Goal: Information Seeking & Learning: Learn about a topic

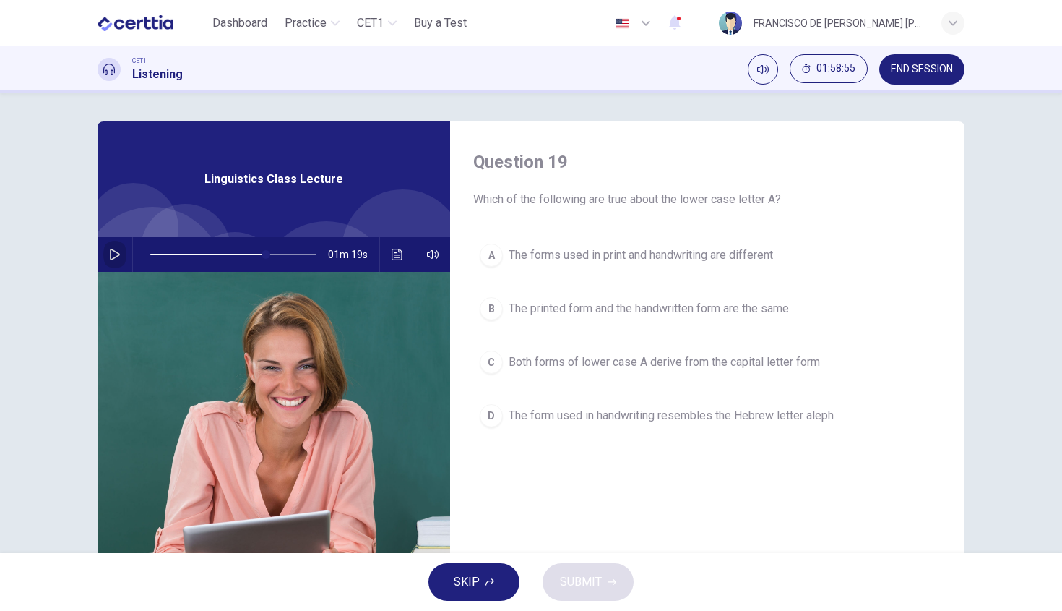
click at [116, 258] on icon "button" at bounding box center [115, 255] width 12 height 12
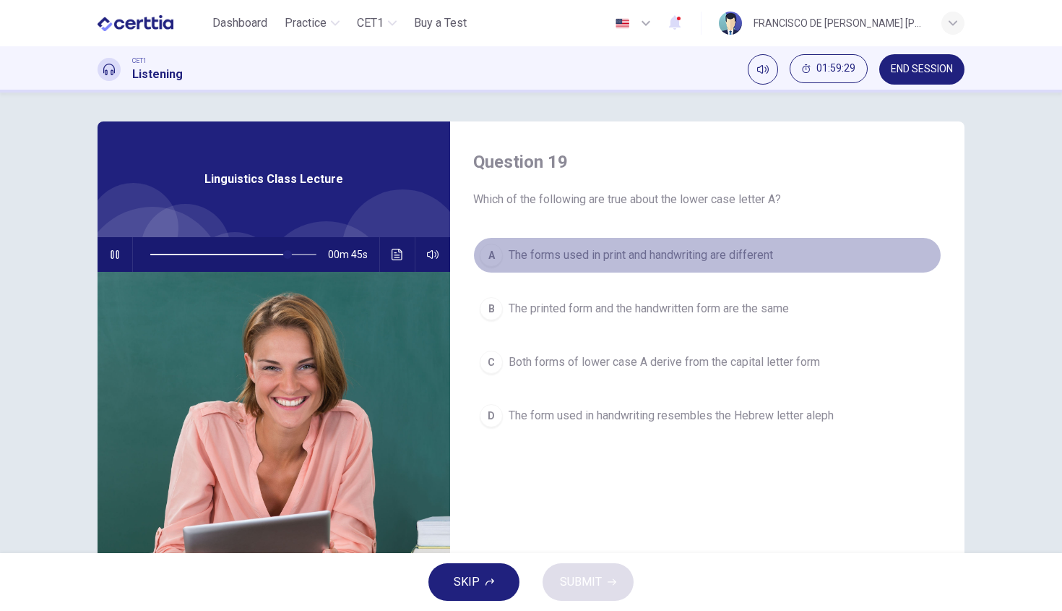
click at [651, 252] on span "The forms used in print and handwriting are different" at bounding box center [641, 254] width 264 height 17
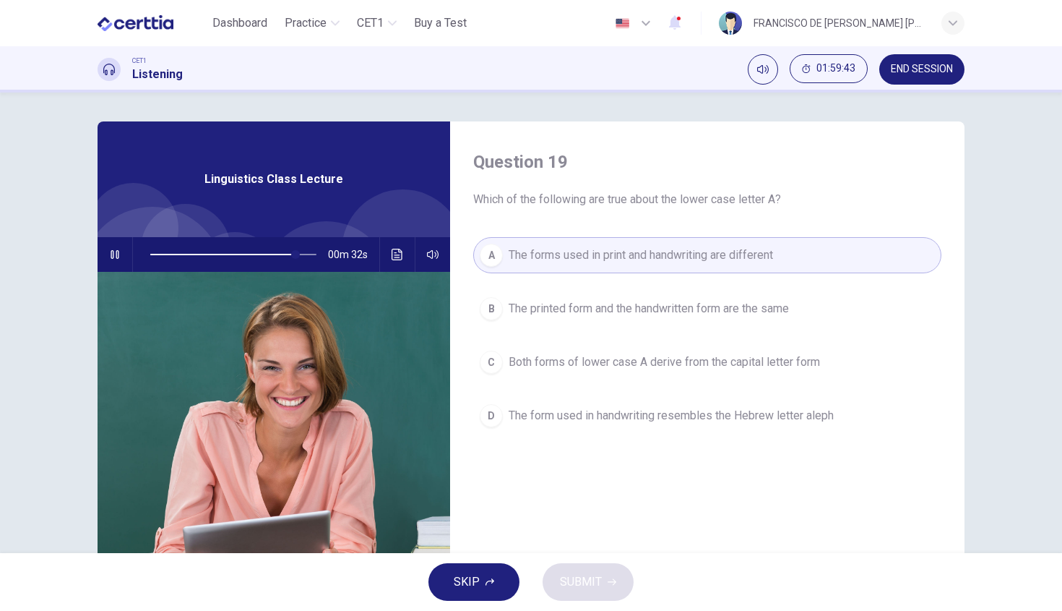
click at [119, 250] on button "button" at bounding box center [114, 254] width 23 height 35
click at [686, 362] on span "Both forms of lower case A derive from the capital letter form" at bounding box center [664, 361] width 311 height 17
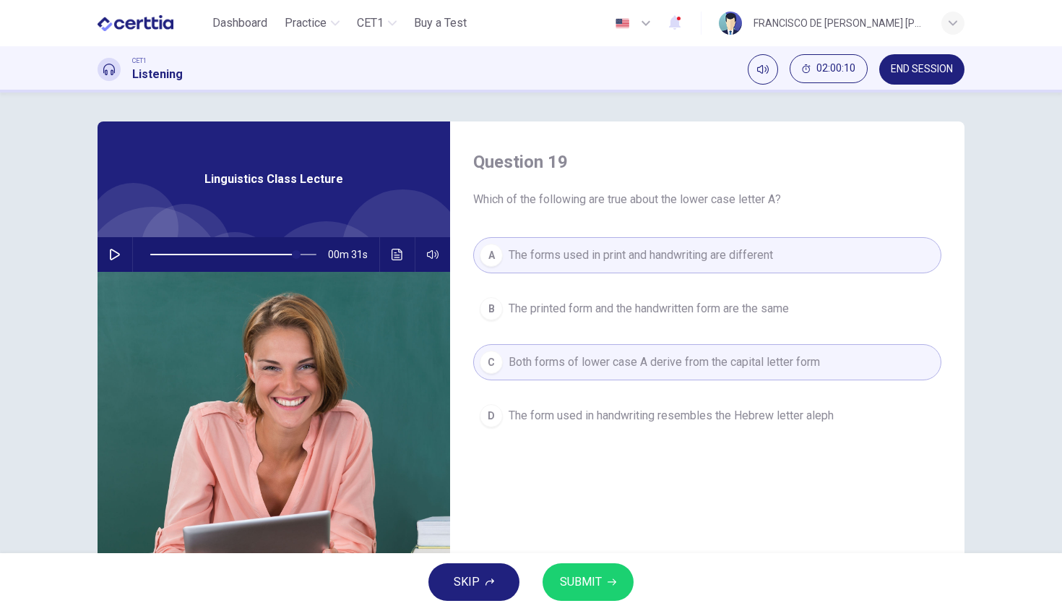
click at [592, 585] on span "SUBMIT" at bounding box center [581, 582] width 42 height 20
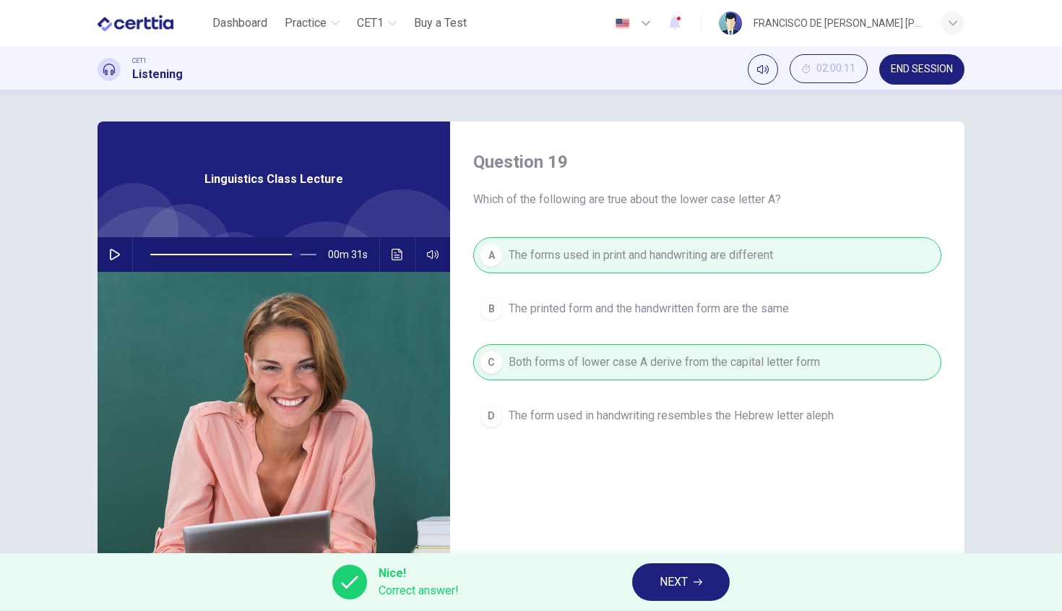
click at [666, 580] on span "NEXT" at bounding box center [674, 582] width 28 height 20
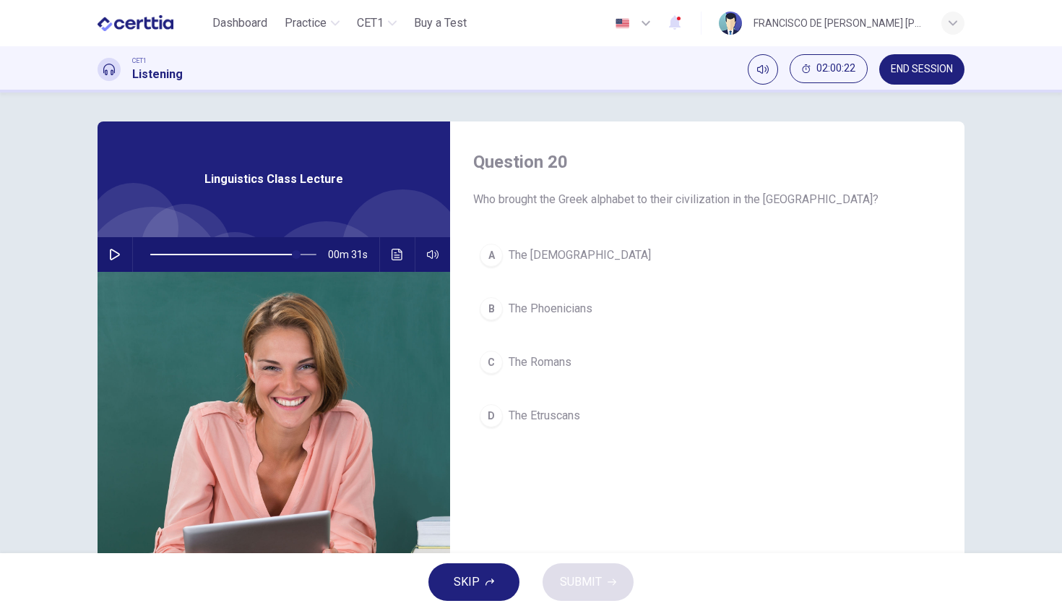
click at [530, 365] on span "The Romans" at bounding box center [540, 361] width 63 height 17
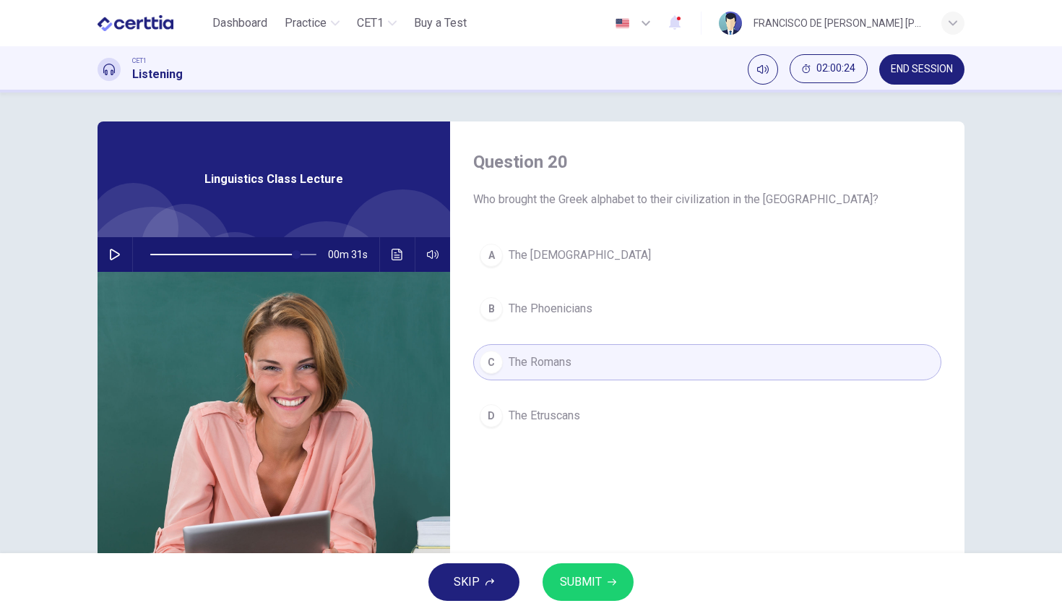
click at [583, 587] on span "SUBMIT" at bounding box center [581, 582] width 42 height 20
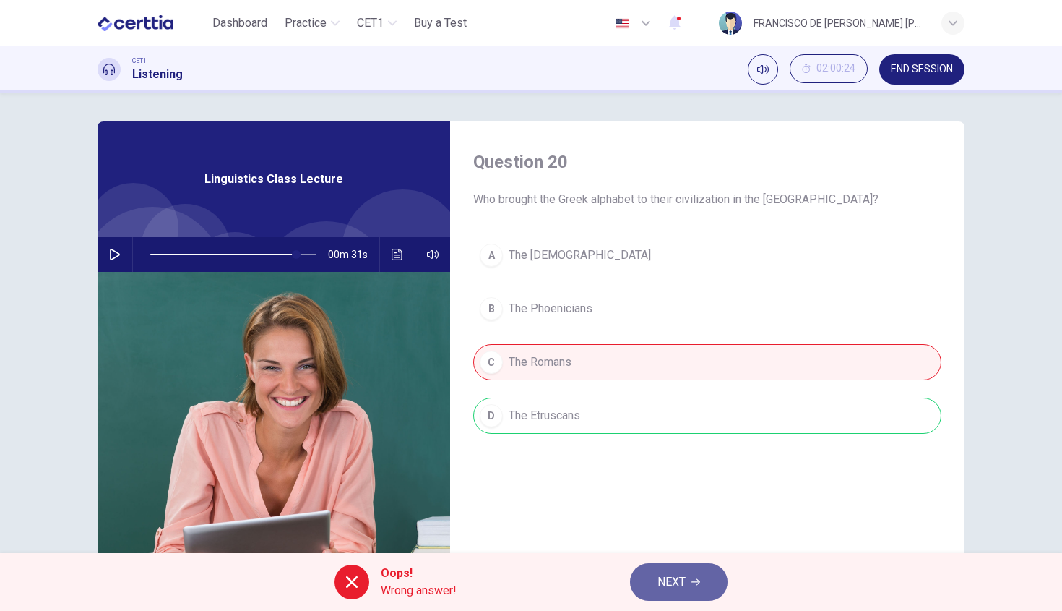
click at [712, 585] on button "NEXT" at bounding box center [679, 582] width 98 height 38
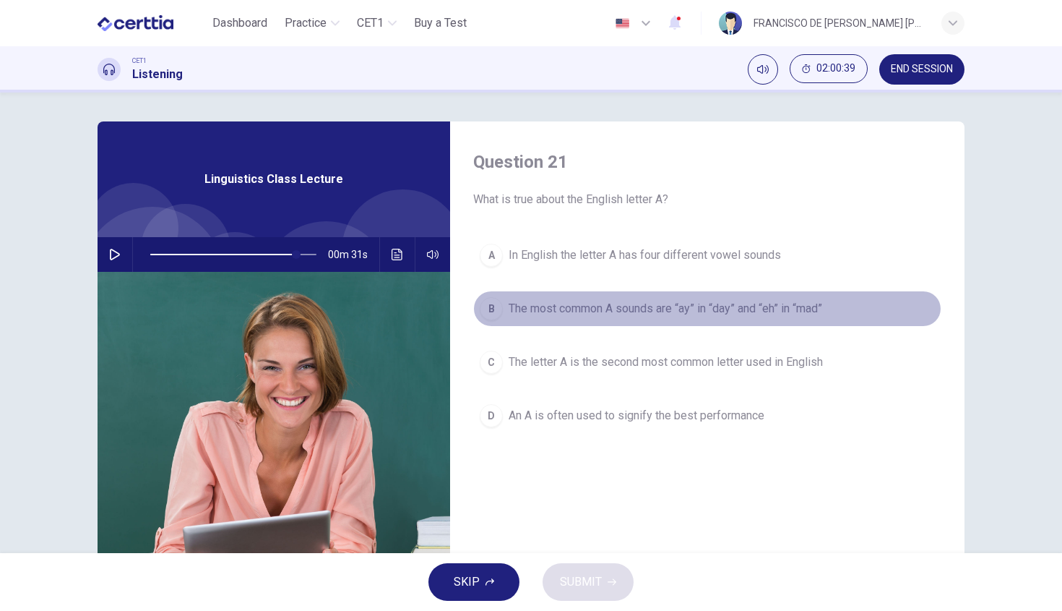
click at [598, 301] on span "The most common A sounds are “ay” in “day” and “eh” in “mad”" at bounding box center [666, 308] width 314 height 17
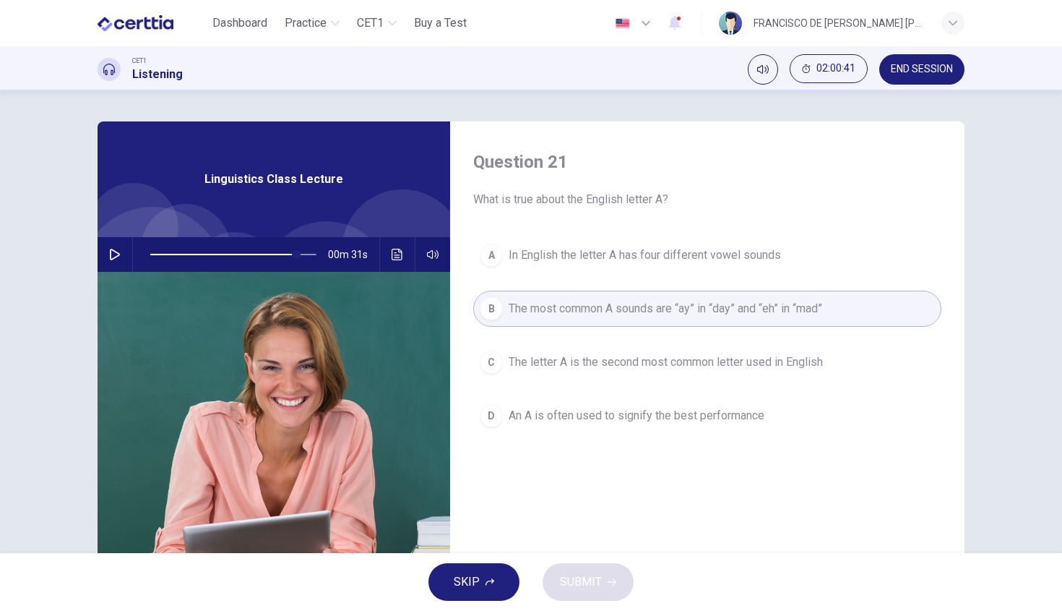
click at [609, 349] on button "C The letter A is the second most common letter used in English" at bounding box center [707, 362] width 468 height 36
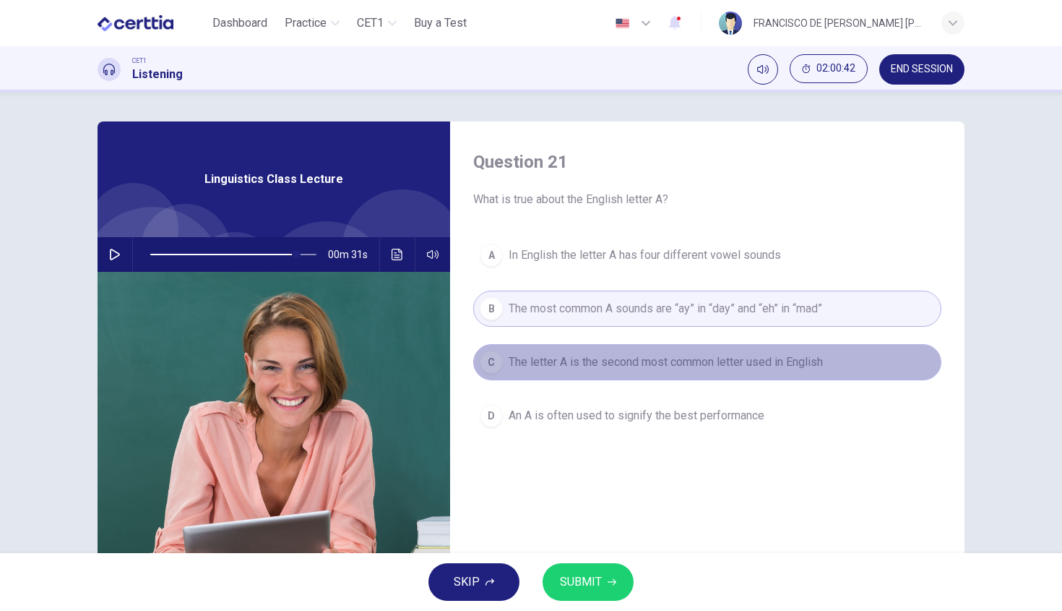
click at [601, 374] on button "C The letter A is the second most common letter used in English" at bounding box center [707, 362] width 468 height 36
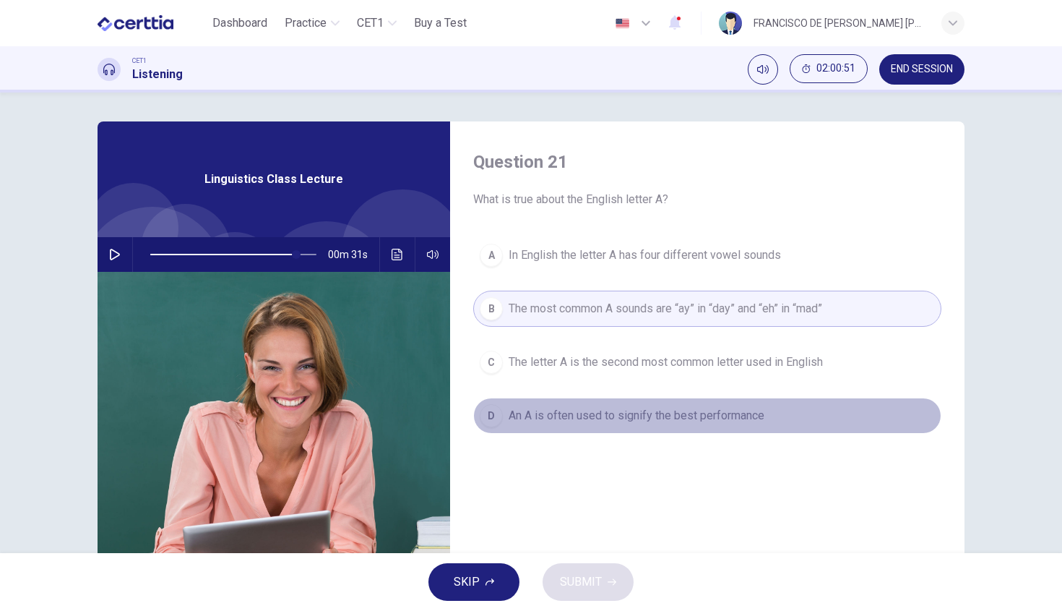
click at [577, 414] on span "An A is often used to signify the best performance" at bounding box center [637, 415] width 256 height 17
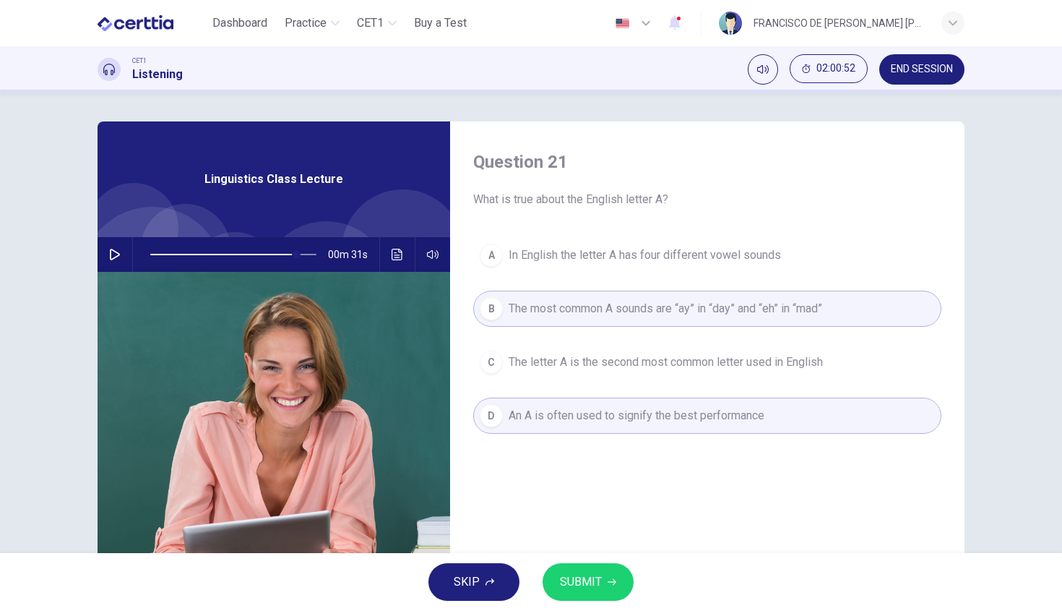
click at [578, 598] on button "SUBMIT" at bounding box center [588, 582] width 91 height 38
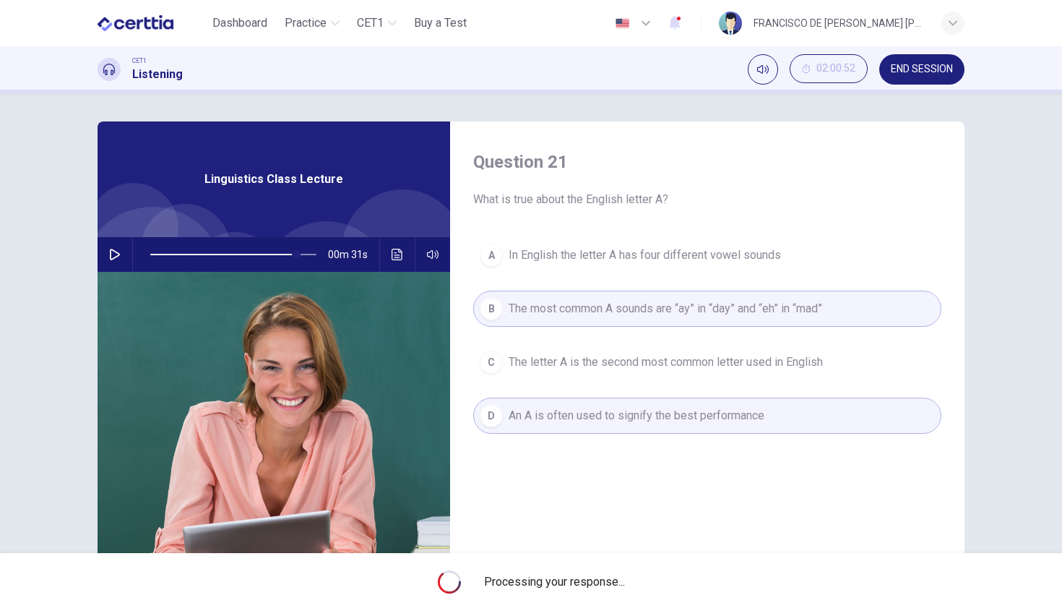
type input "**"
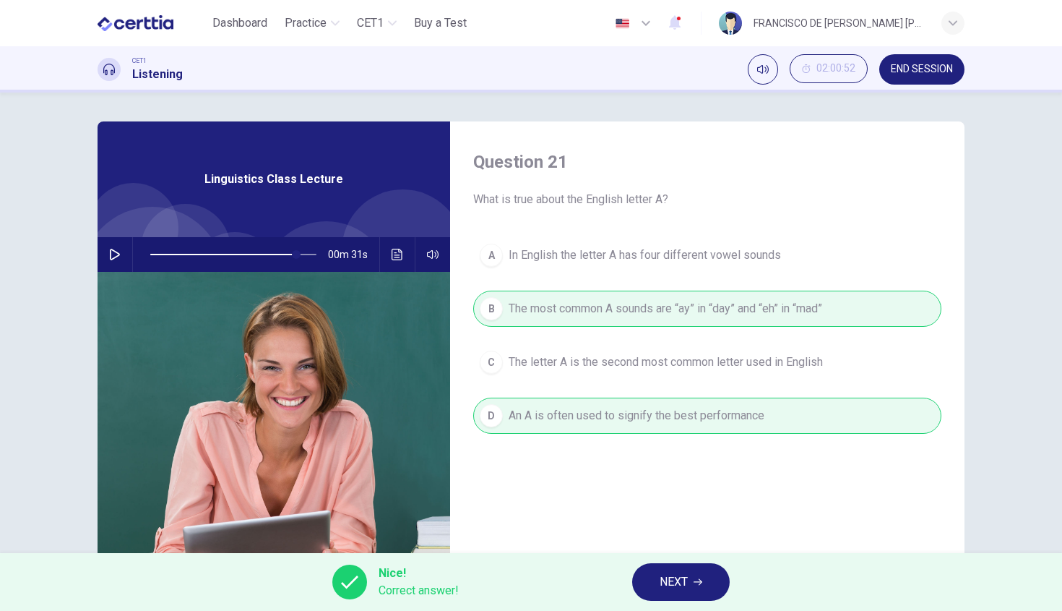
click at [702, 588] on button "NEXT" at bounding box center [681, 582] width 98 height 38
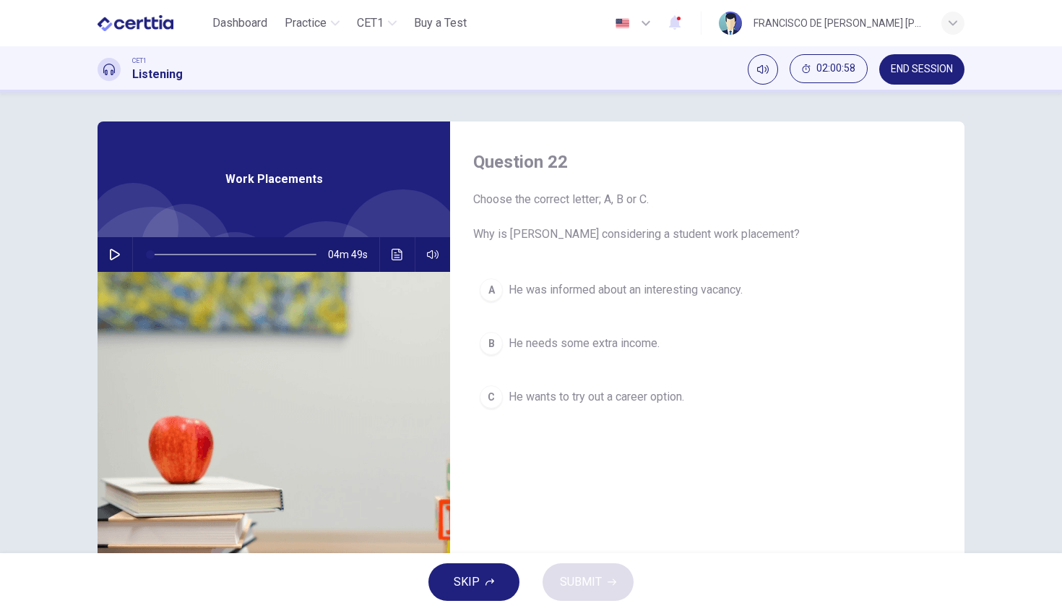
click at [116, 262] on button "button" at bounding box center [114, 254] width 23 height 35
click at [109, 254] on icon "button" at bounding box center [115, 255] width 12 height 12
click at [110, 254] on icon "button" at bounding box center [115, 255] width 10 height 12
click at [166, 254] on span at bounding box center [170, 254] width 9 height 9
click at [538, 338] on span "He needs some extra income." at bounding box center [584, 343] width 151 height 17
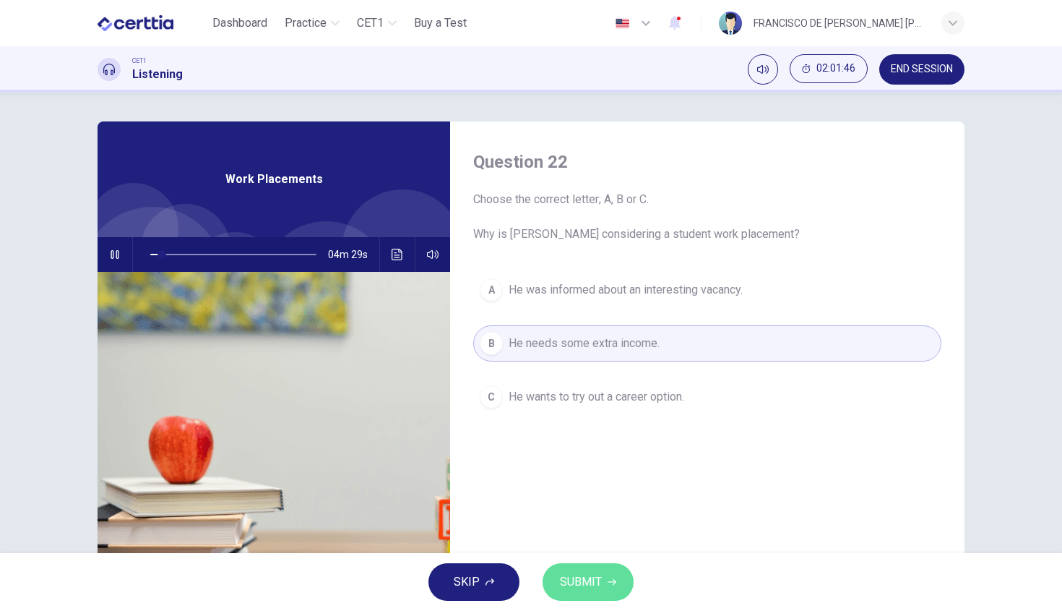
click at [568, 578] on span "SUBMIT" at bounding box center [581, 582] width 42 height 20
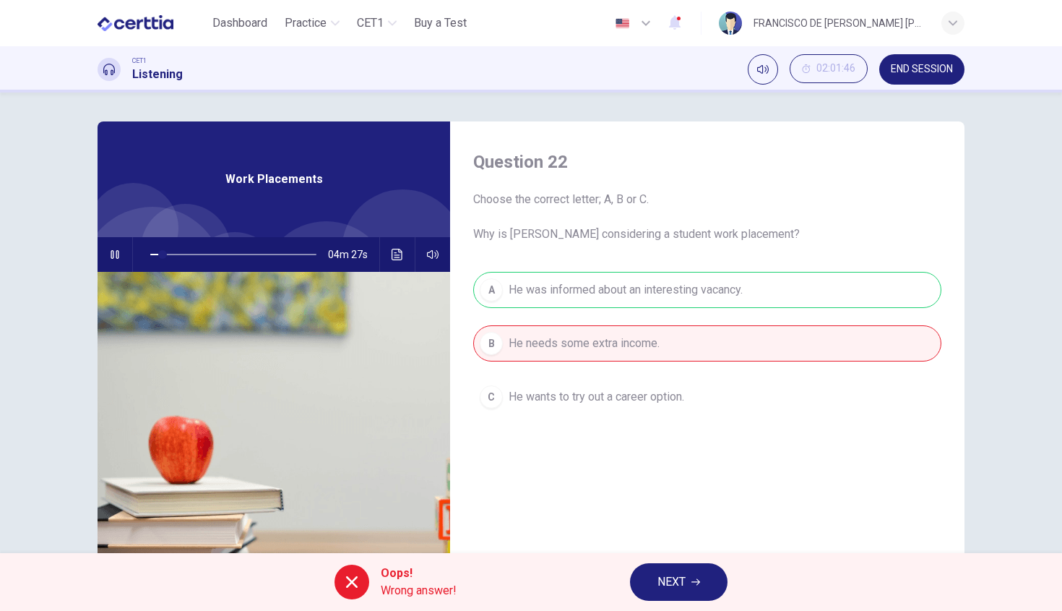
click at [558, 292] on div "A He was informed about an interesting vacancy. B He needs some extra income. C…" at bounding box center [707, 358] width 468 height 172
click at [687, 593] on button "NEXT" at bounding box center [679, 582] width 98 height 38
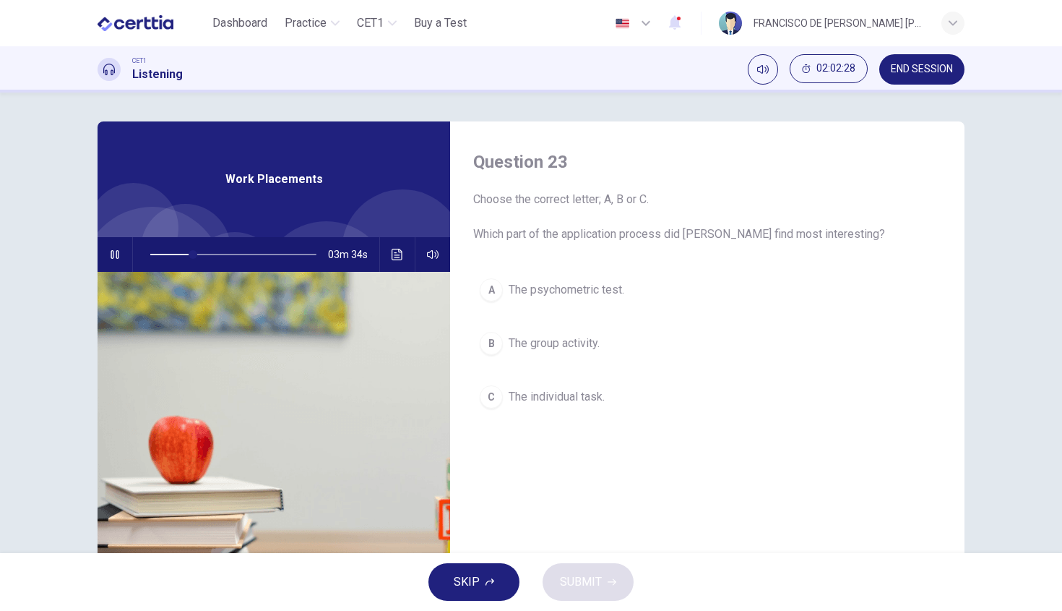
click at [584, 341] on span "The group activity." at bounding box center [554, 343] width 91 height 17
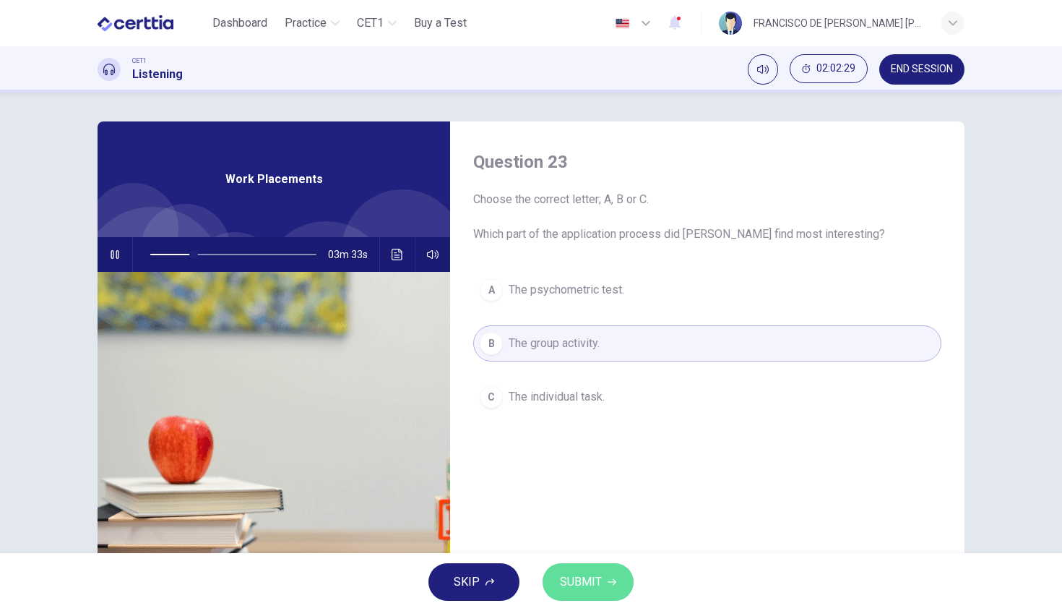
click at [571, 579] on span "SUBMIT" at bounding box center [581, 582] width 42 height 20
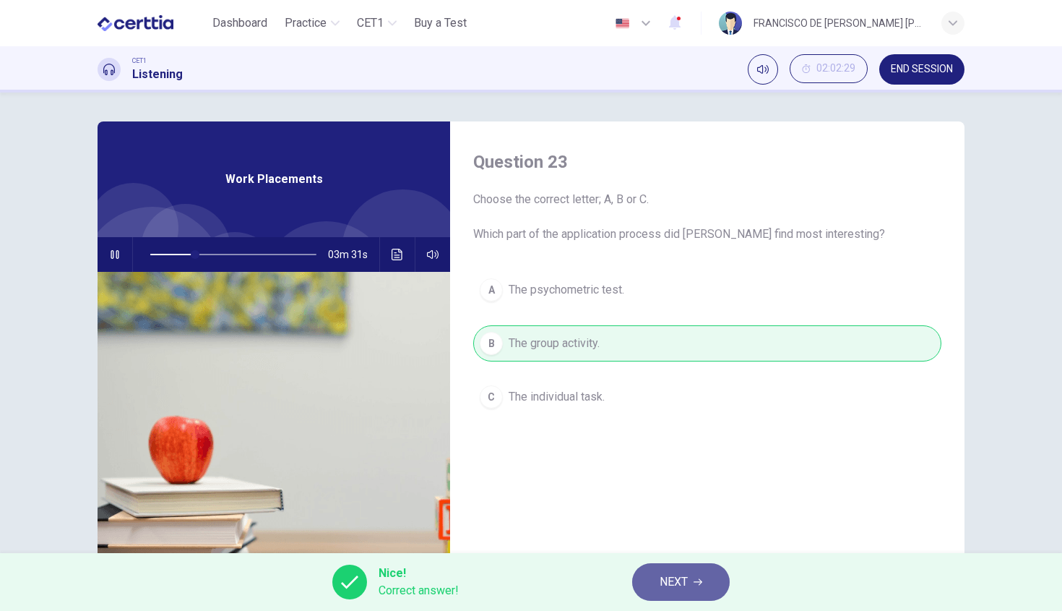
click at [657, 587] on button "NEXT" at bounding box center [681, 582] width 98 height 38
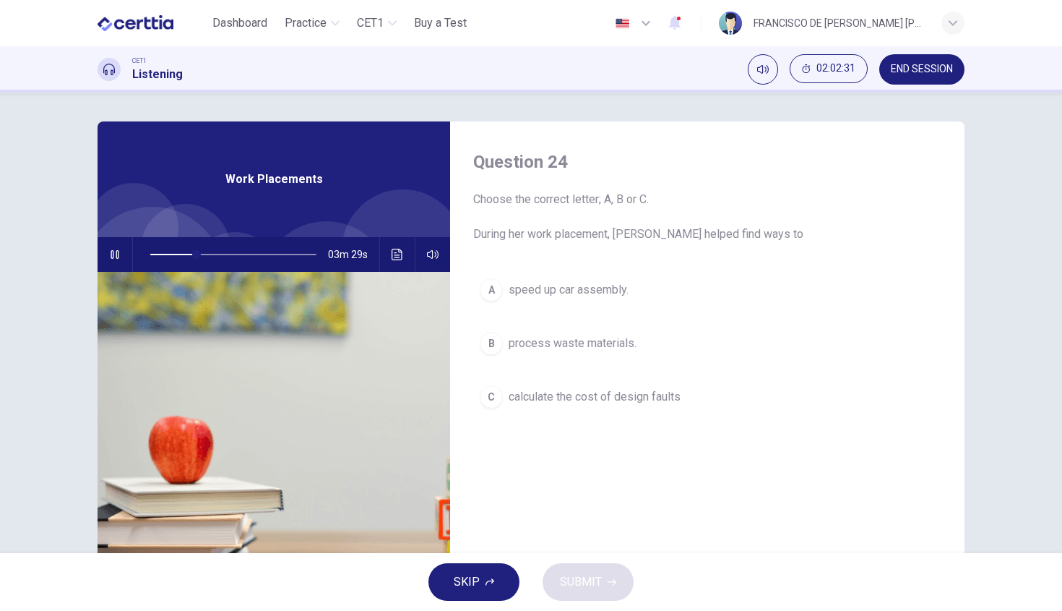
click at [103, 260] on button "button" at bounding box center [114, 254] width 23 height 35
click at [597, 350] on span "process waste materials." at bounding box center [573, 343] width 128 height 17
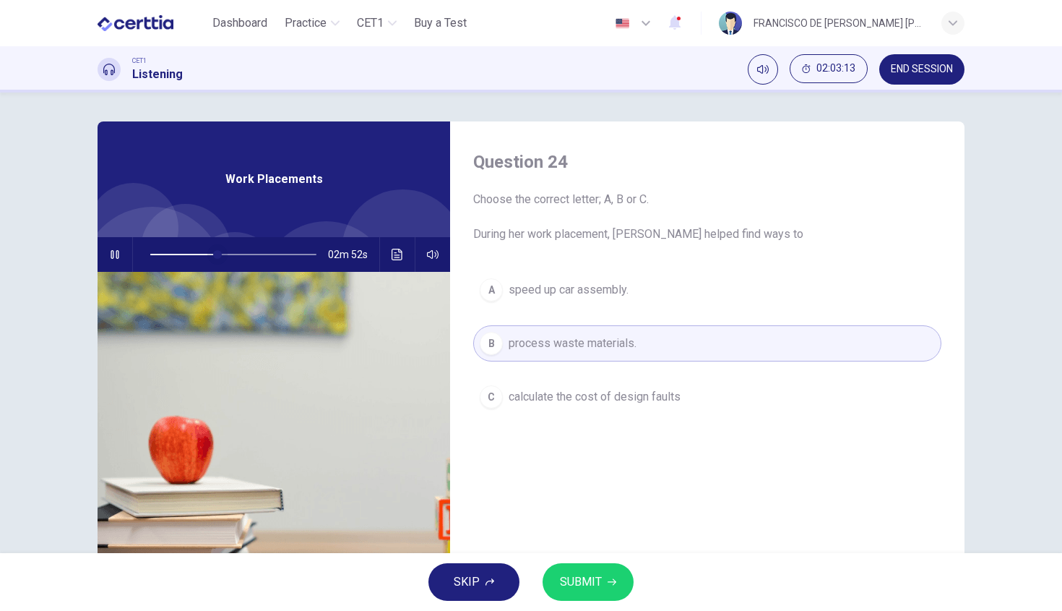
click at [213, 254] on span at bounding box center [217, 254] width 9 height 9
click at [208, 254] on span at bounding box center [212, 254] width 9 height 9
click at [594, 298] on span "speed up car assembly." at bounding box center [569, 289] width 120 height 17
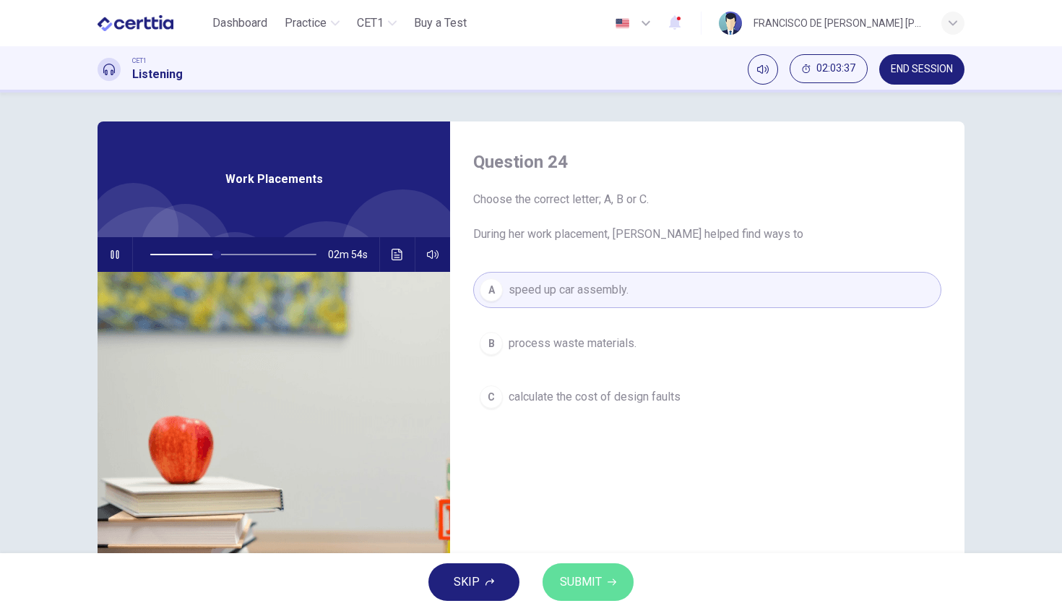
click at [575, 585] on span "SUBMIT" at bounding box center [581, 582] width 42 height 20
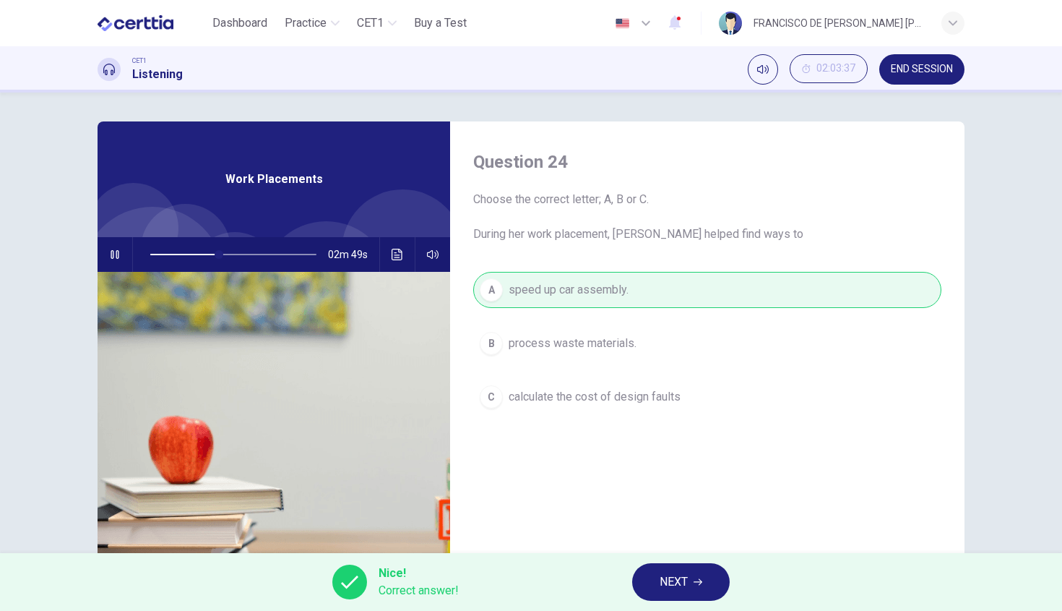
click at [656, 585] on button "NEXT" at bounding box center [681, 582] width 98 height 38
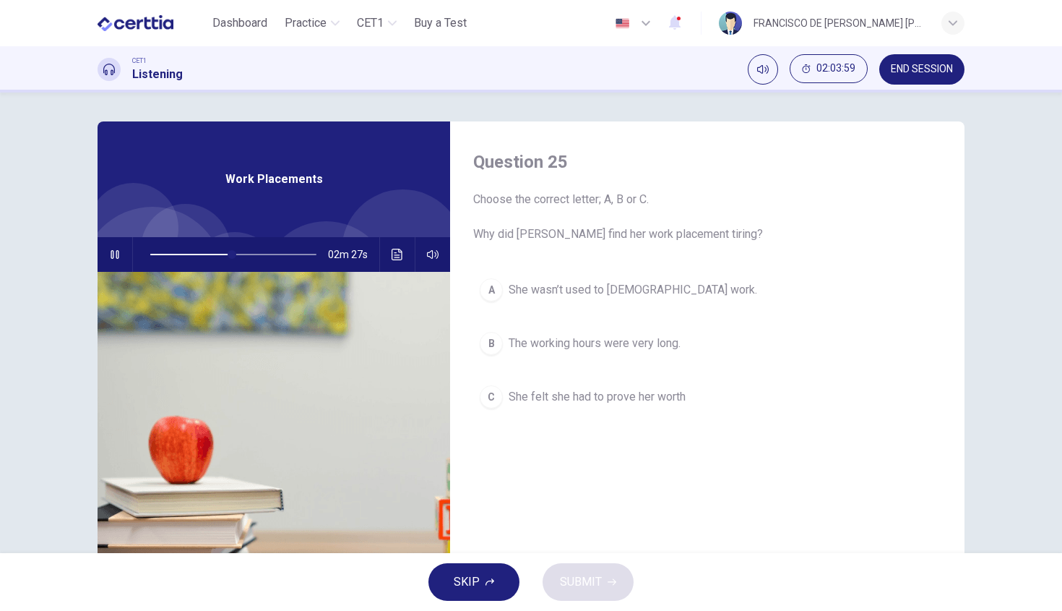
click at [578, 399] on span "She felt she had to prove her worth" at bounding box center [597, 396] width 177 height 17
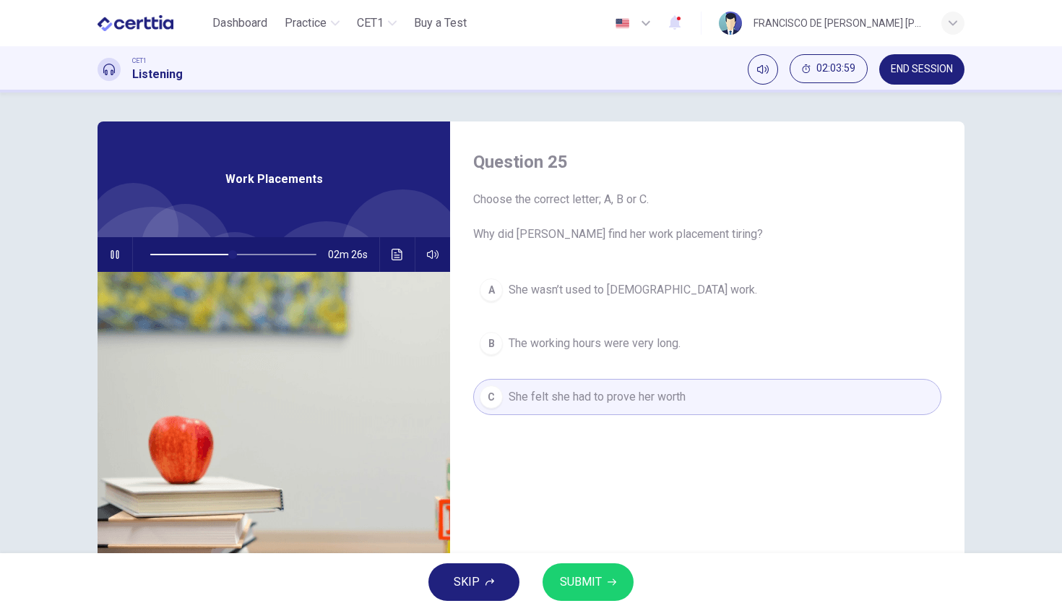
click at [577, 592] on button "SUBMIT" at bounding box center [588, 582] width 91 height 38
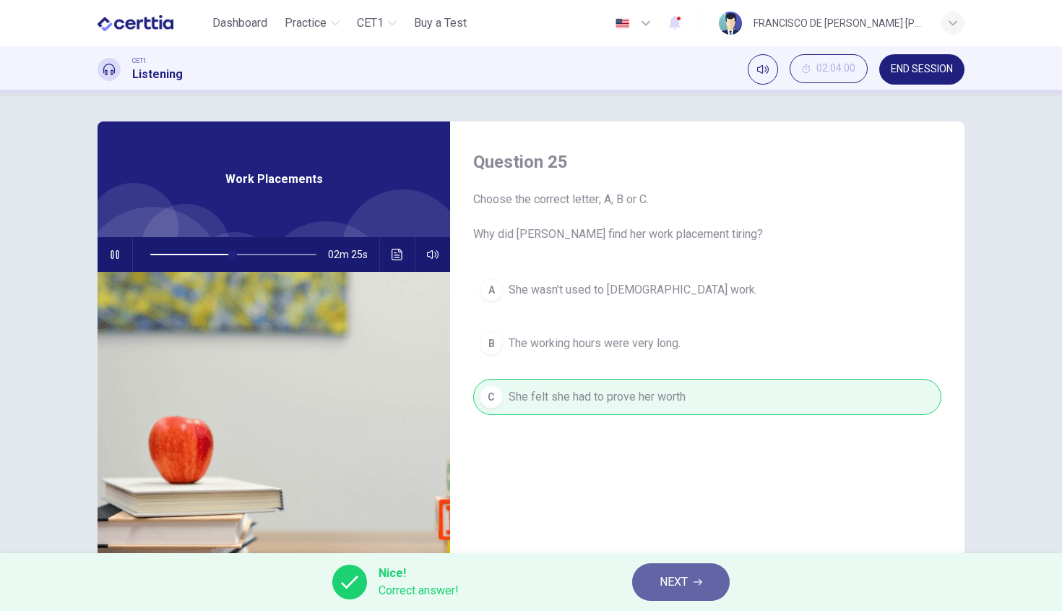
click at [663, 575] on span "NEXT" at bounding box center [674, 582] width 28 height 20
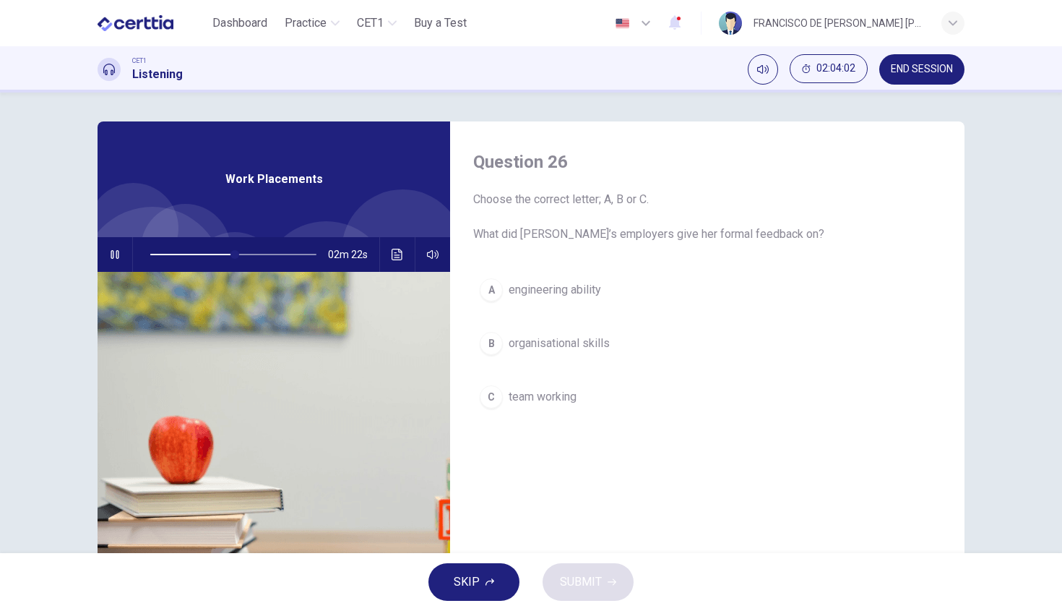
click at [115, 252] on icon "button" at bounding box center [115, 254] width 8 height 9
click at [105, 266] on button "button" at bounding box center [114, 254] width 23 height 35
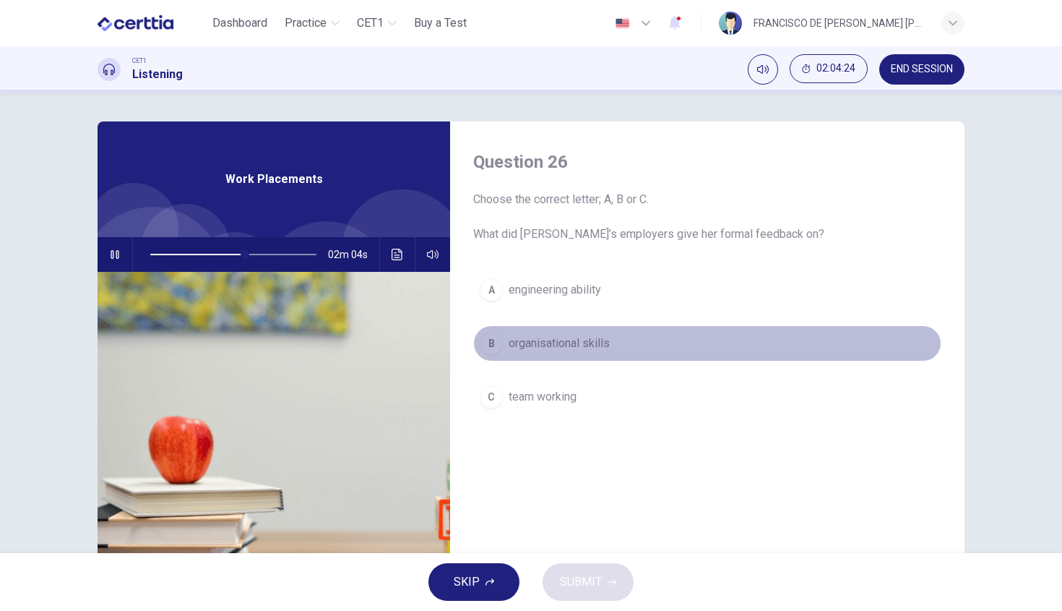
click at [556, 352] on button "B organisational skills" at bounding box center [707, 343] width 468 height 36
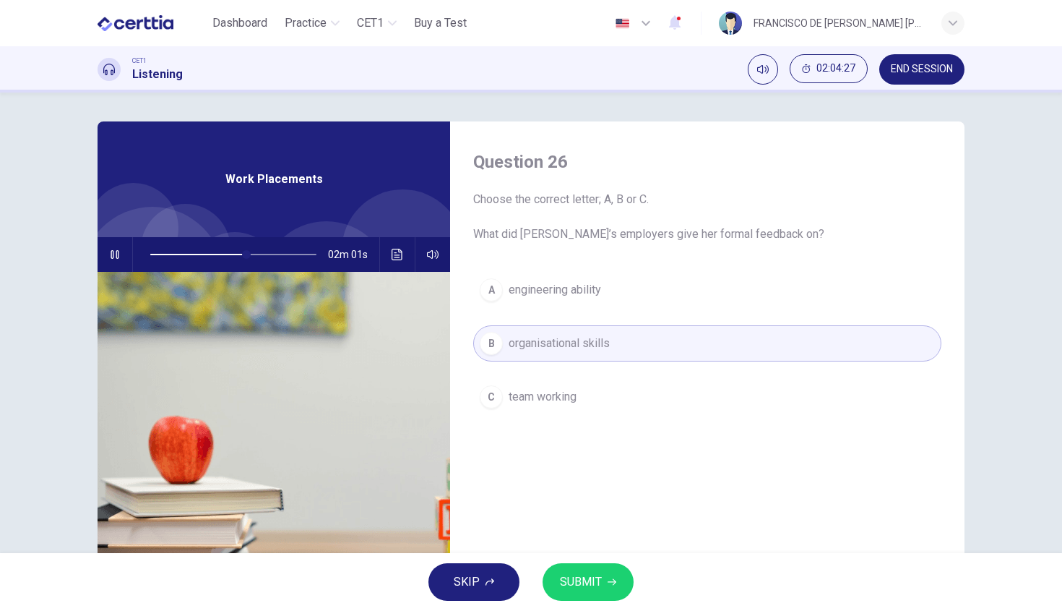
click at [608, 582] on icon "button" at bounding box center [612, 581] width 9 height 9
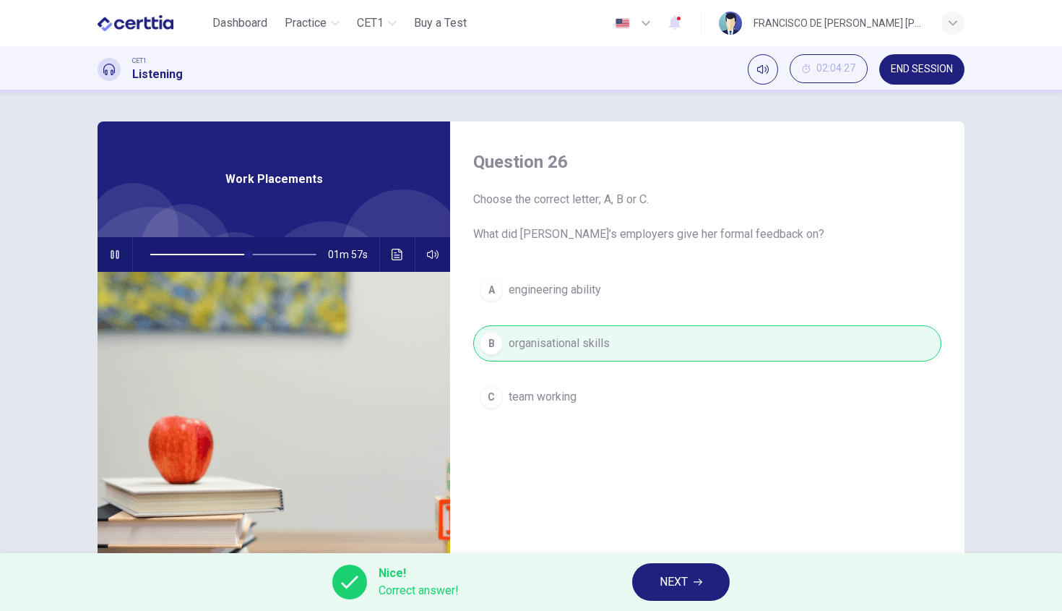
click at [695, 584] on icon "button" at bounding box center [698, 581] width 9 height 9
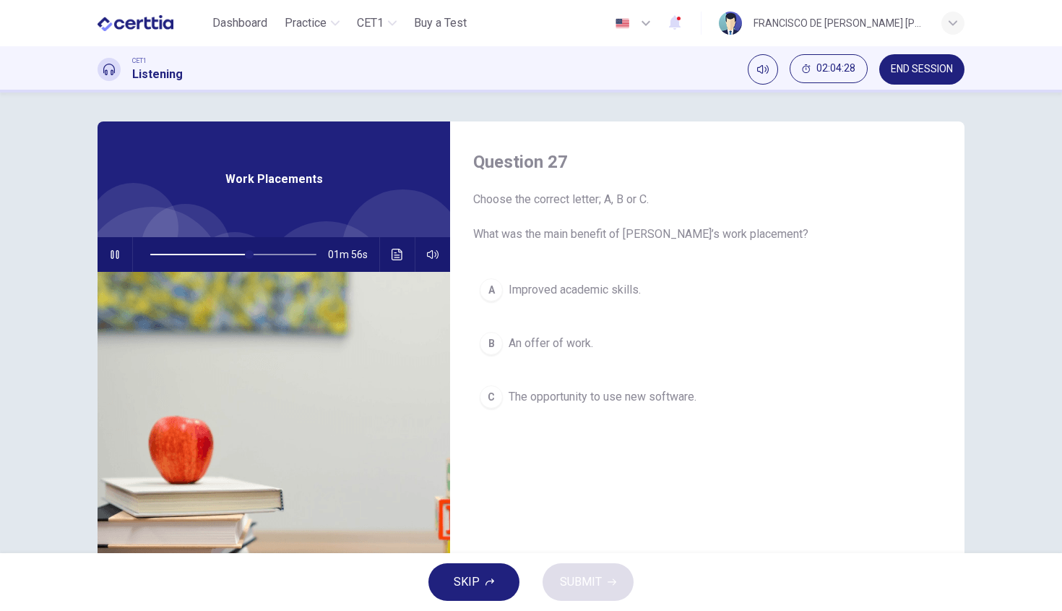
click at [113, 246] on button "button" at bounding box center [114, 254] width 23 height 35
click at [107, 260] on button "button" at bounding box center [114, 254] width 23 height 35
click at [517, 350] on span "An offer of work." at bounding box center [551, 343] width 85 height 17
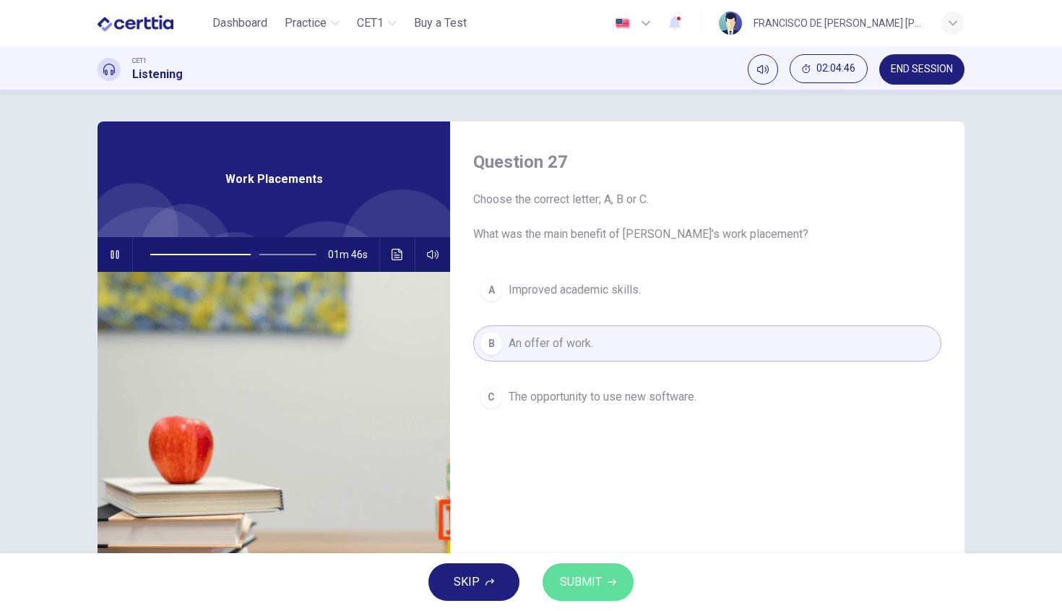
click at [582, 589] on span "SUBMIT" at bounding box center [581, 582] width 42 height 20
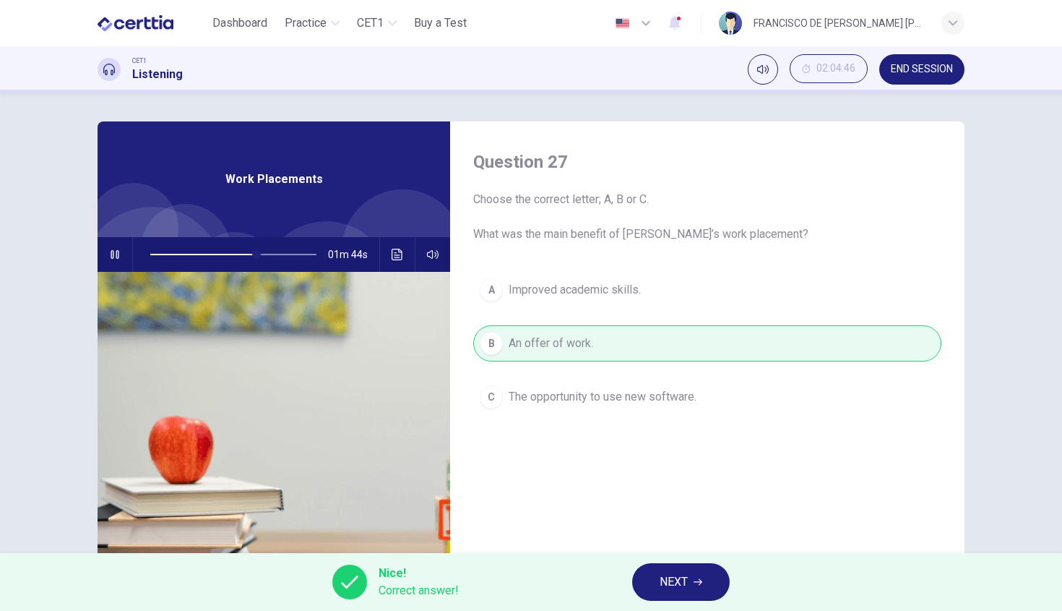
click at [111, 262] on button "button" at bounding box center [114, 254] width 23 height 35
click at [681, 590] on span "NEXT" at bounding box center [674, 582] width 28 height 20
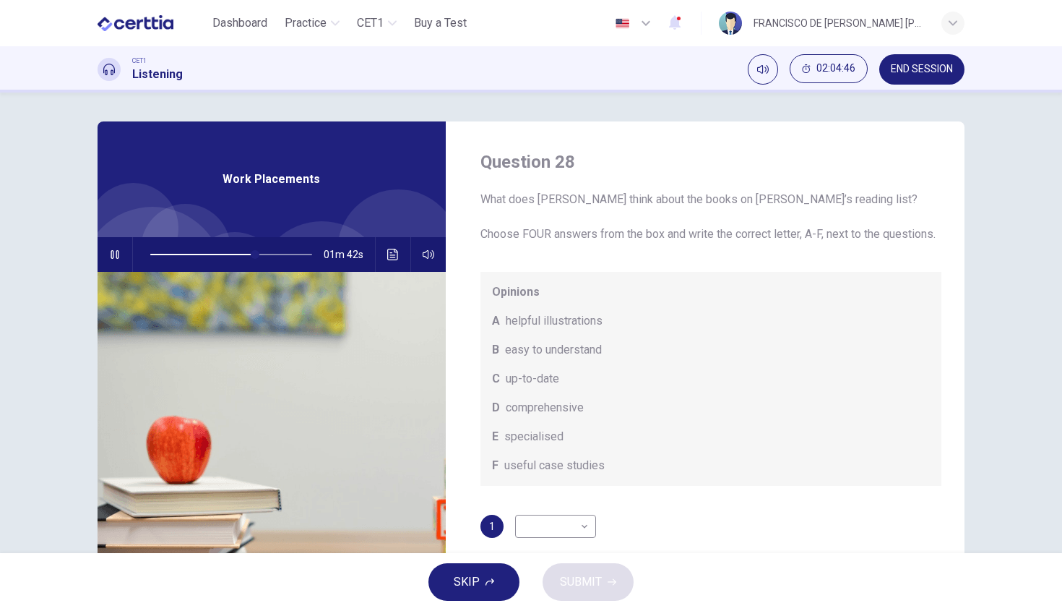
click at [111, 255] on icon "button" at bounding box center [115, 255] width 12 height 12
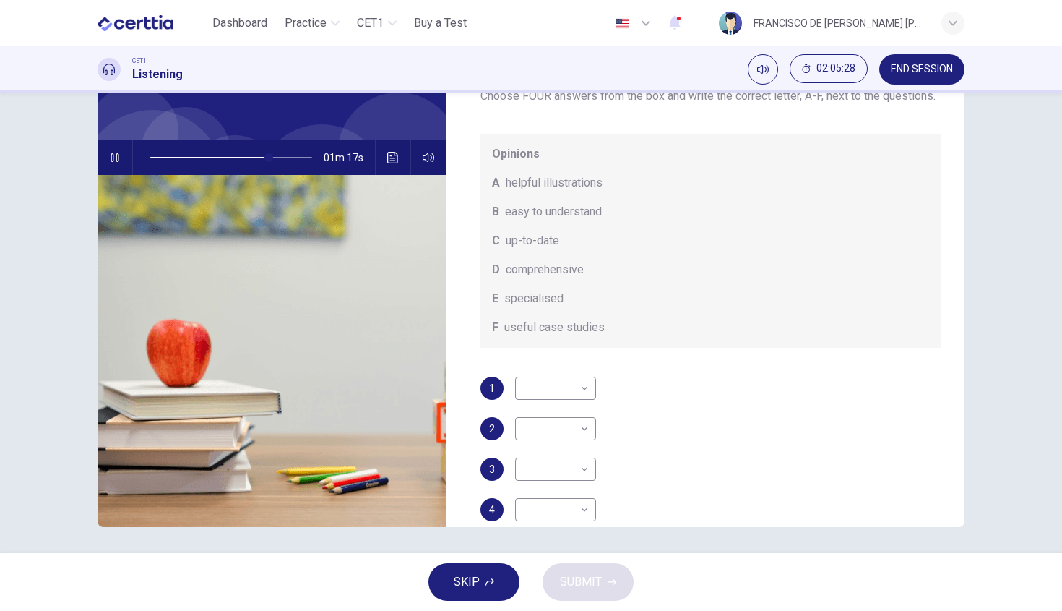
scroll to position [38, 0]
click at [573, 410] on body "This site uses cookies, as explained in our Privacy Policy . If you agree to th…" at bounding box center [531, 305] width 1062 height 611
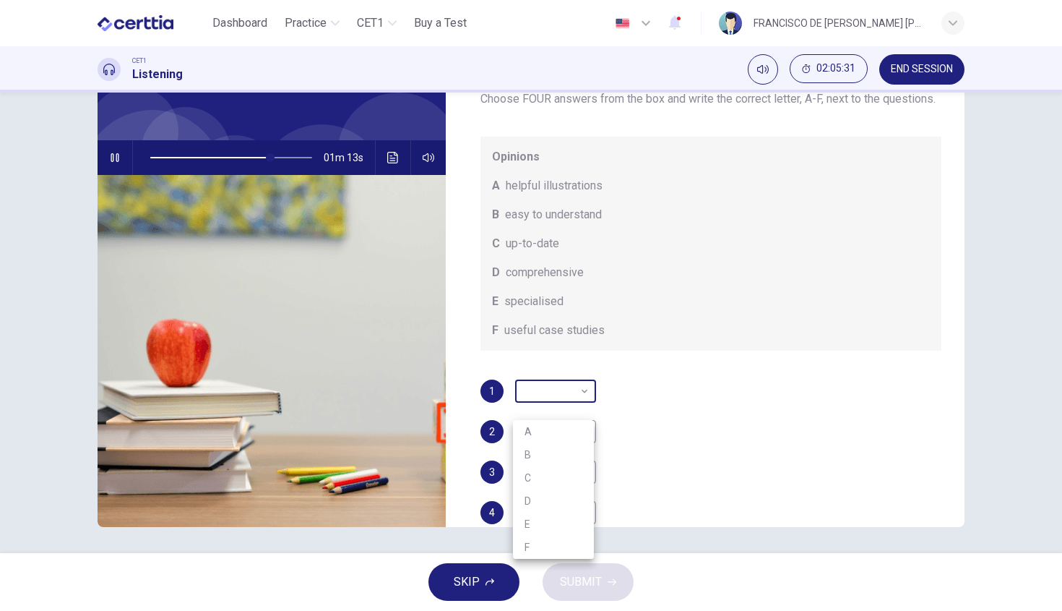
click at [573, 410] on div at bounding box center [531, 305] width 1062 height 611
click at [685, 402] on div "1 ​ ​" at bounding box center [711, 390] width 462 height 23
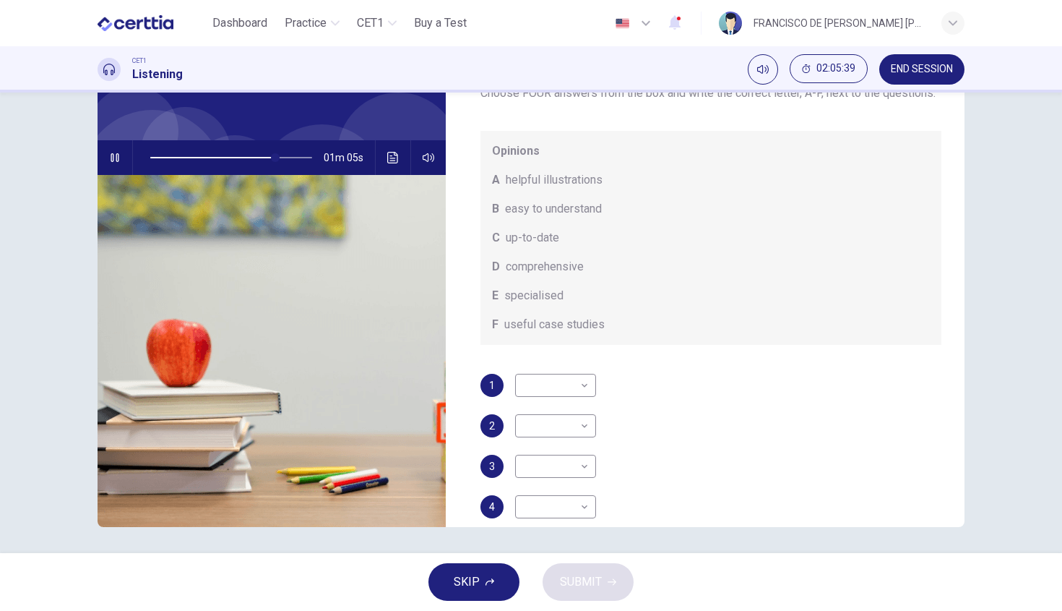
scroll to position [47, 0]
click at [104, 156] on button "button" at bounding box center [114, 157] width 23 height 35
click at [108, 165] on button "button" at bounding box center [114, 157] width 23 height 35
click at [277, 159] on span at bounding box center [281, 157] width 9 height 9
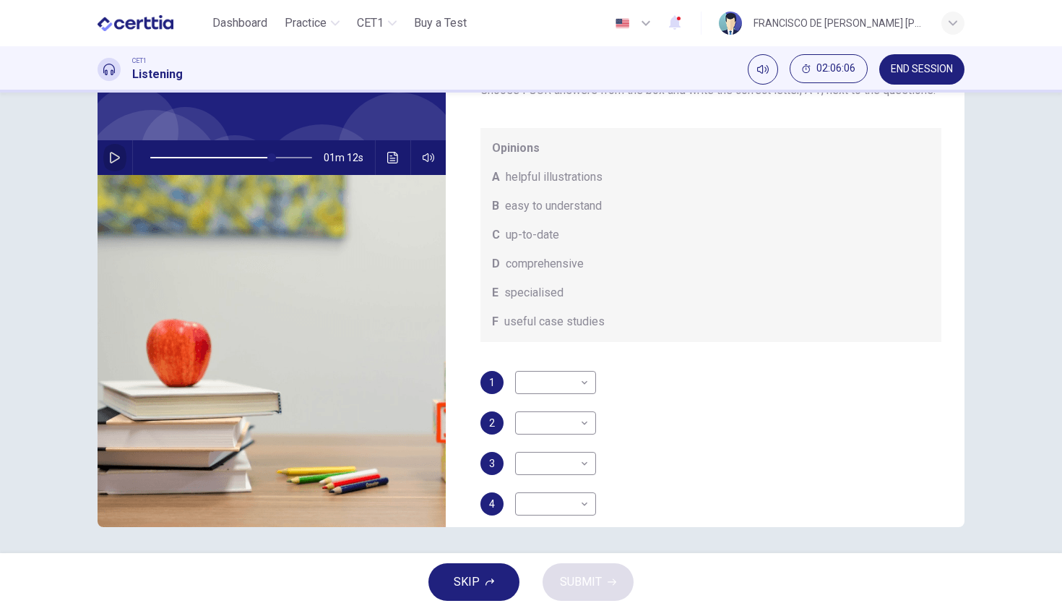
click at [110, 160] on icon "button" at bounding box center [115, 158] width 12 height 12
click at [106, 163] on button "button" at bounding box center [114, 157] width 23 height 35
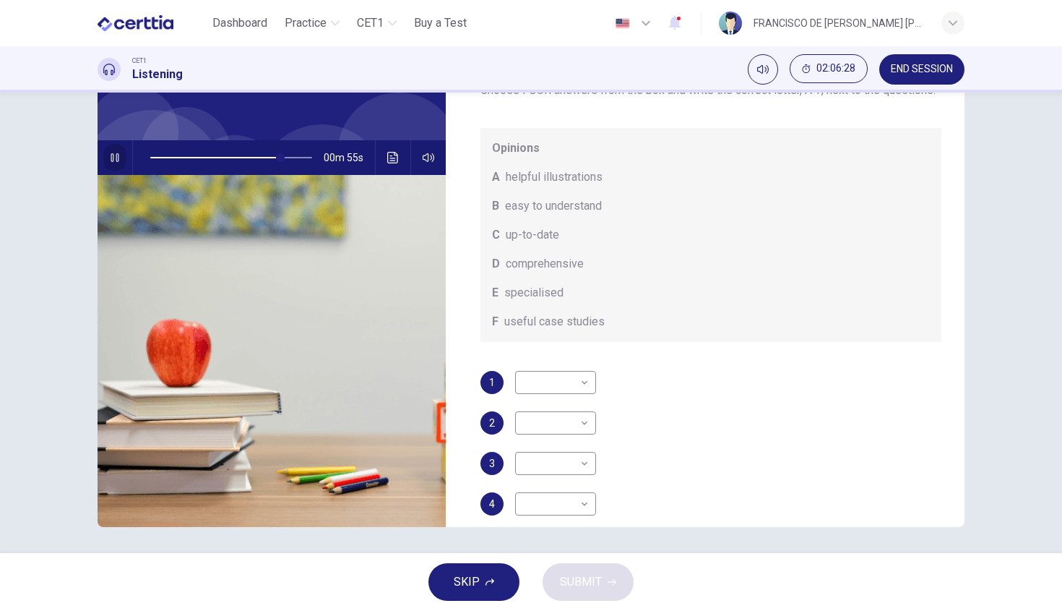
click at [106, 163] on button "button" at bounding box center [114, 157] width 23 height 35
type input "**"
click at [536, 403] on body "This site uses cookies, as explained in our Privacy Policy . If you agree to th…" at bounding box center [531, 305] width 1062 height 611
click at [548, 455] on li "B" at bounding box center [553, 445] width 81 height 23
type input "*"
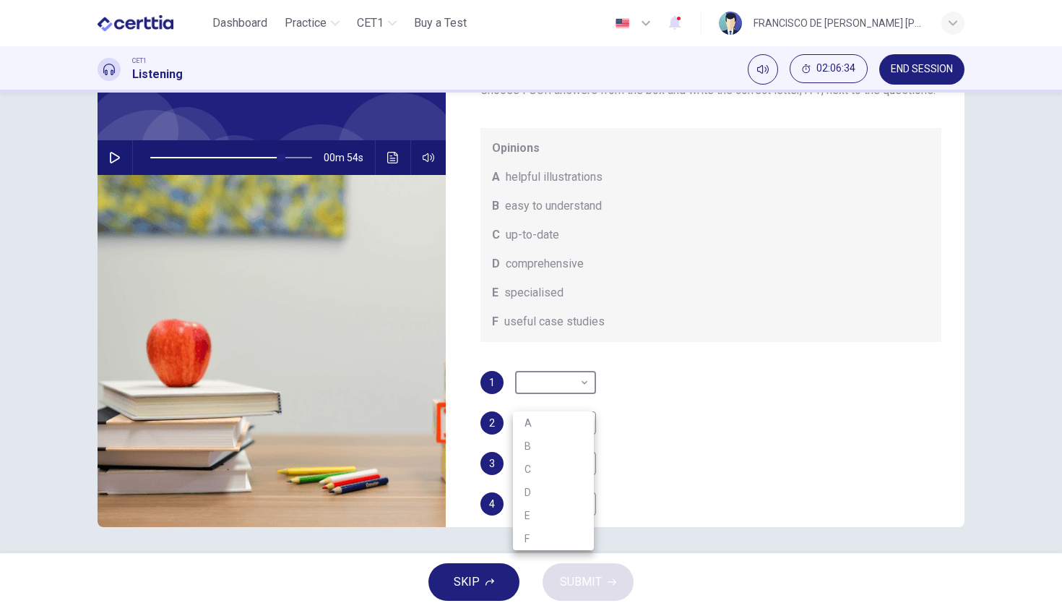
type input "**"
click at [556, 407] on body "This site uses cookies, as explained in our Privacy Policy . If you agree to th…" at bounding box center [531, 305] width 1062 height 611
click at [543, 500] on li "D" at bounding box center [553, 491] width 81 height 23
type input "*"
click at [749, 269] on div "Opinions A helpful illustrations B easy to understand C up-to-date D comprehens…" at bounding box center [711, 235] width 462 height 214
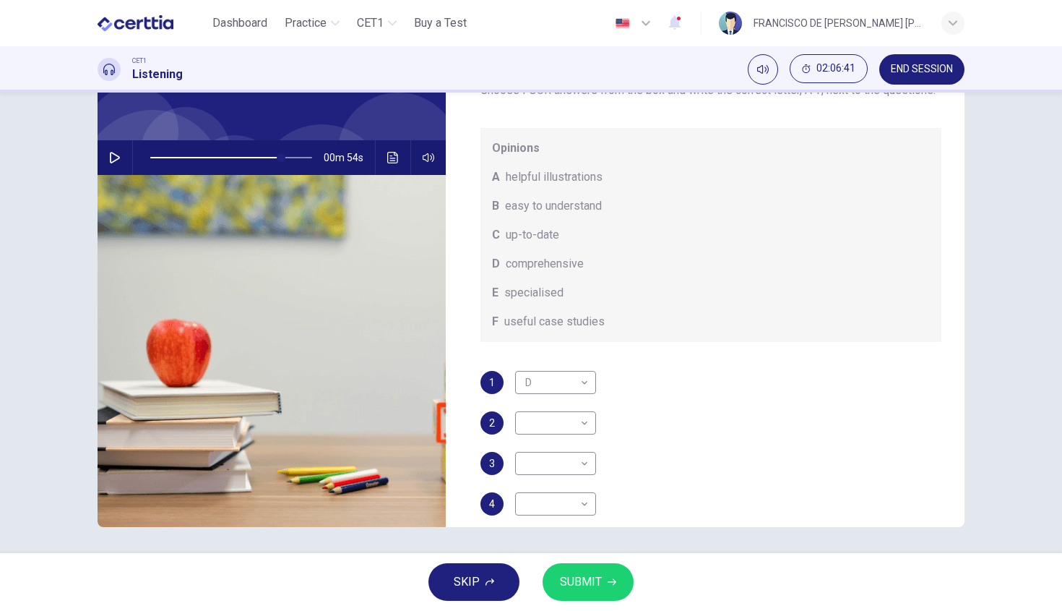
click at [115, 152] on icon "button" at bounding box center [115, 158] width 12 height 12
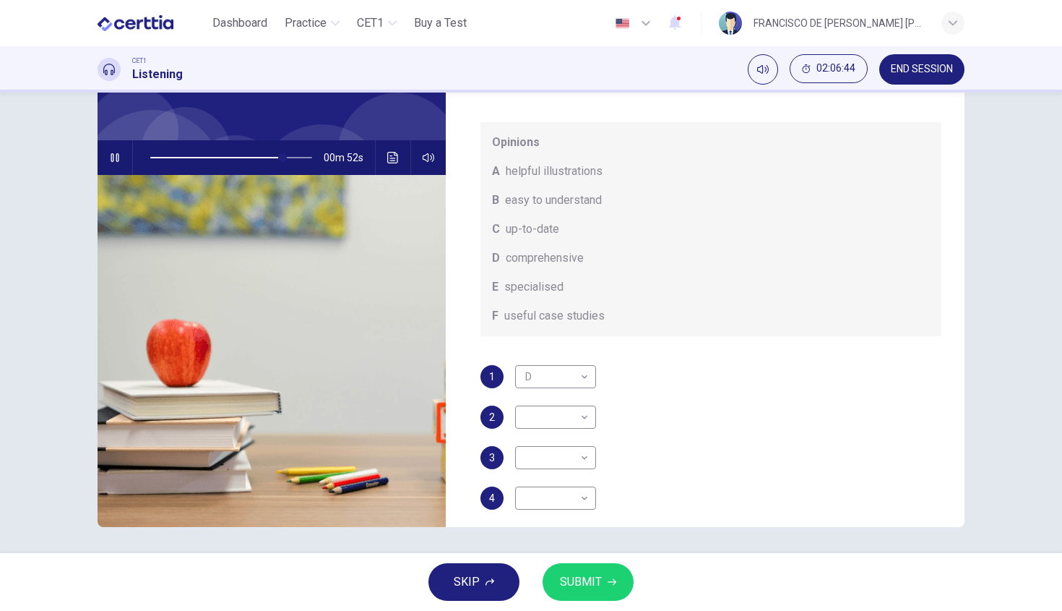
scroll to position [56, 0]
click at [551, 431] on body "This site uses cookies, as explained in our Privacy Policy . If you agree to th…" at bounding box center [531, 305] width 1062 height 611
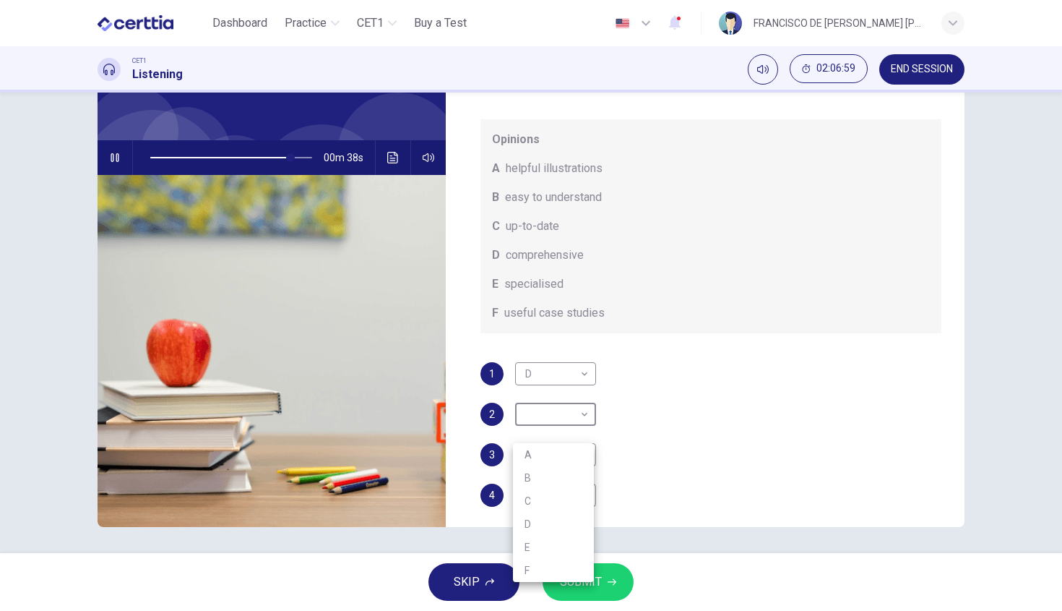
type input "**"
click at [548, 461] on li "A" at bounding box center [553, 454] width 81 height 23
type input "*"
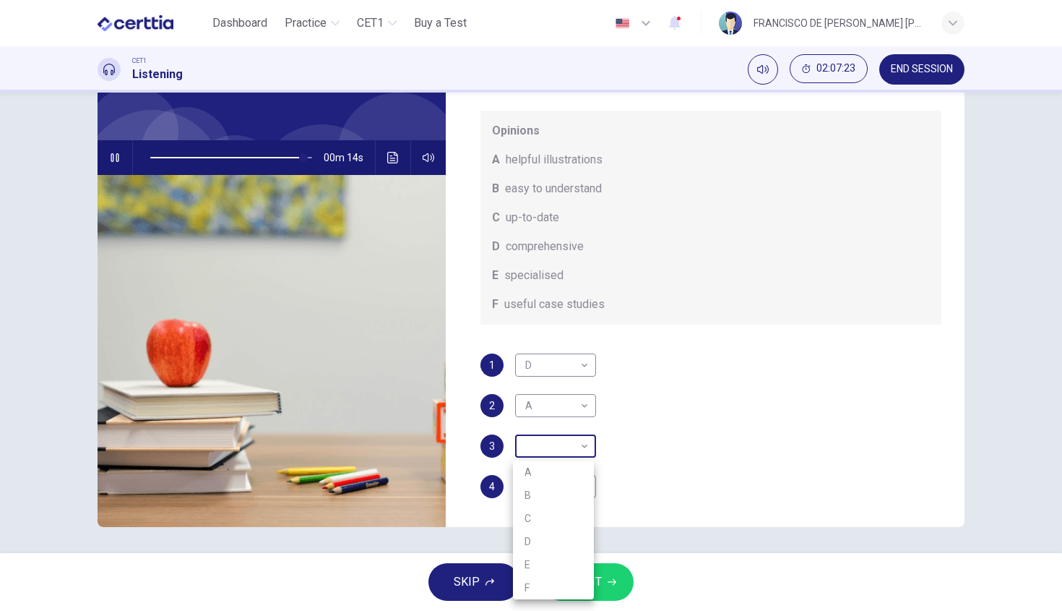
click at [566, 454] on body "This site uses cookies, as explained in our Privacy Policy . If you agree to th…" at bounding box center [531, 305] width 1062 height 611
type input "**"
click at [532, 525] on li "C" at bounding box center [553, 517] width 81 height 23
type input "*"
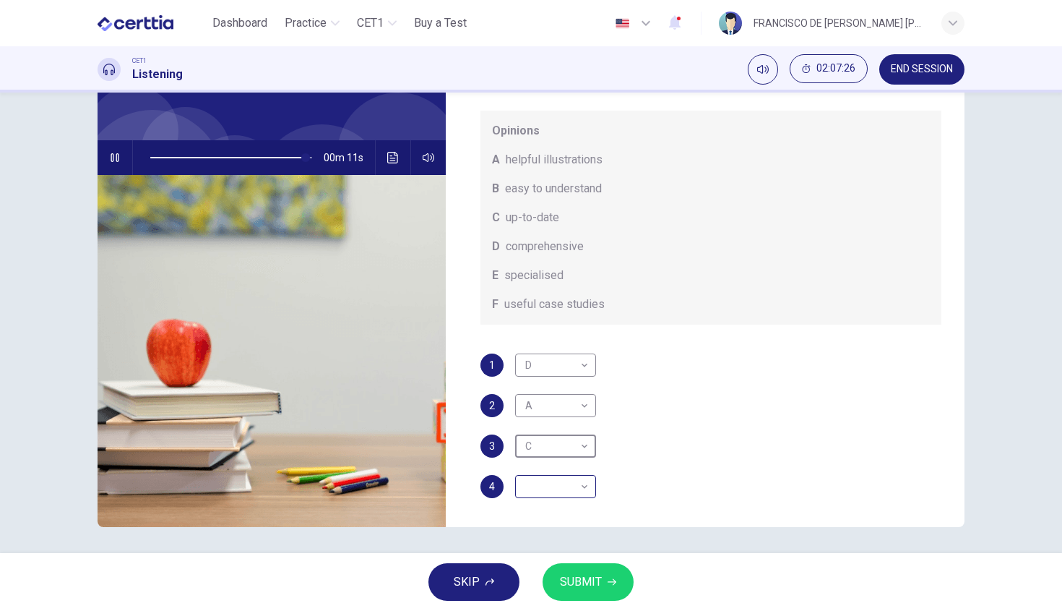
click at [541, 501] on body "This site uses cookies, as explained in our Privacy Policy . If you agree to th…" at bounding box center [531, 305] width 1062 height 611
click at [723, 463] on div at bounding box center [531, 305] width 1062 height 611
click at [290, 160] on span at bounding box center [231, 157] width 162 height 20
click at [564, 492] on body "This site uses cookies, as explained in our Privacy Policy . If you agree to th…" at bounding box center [531, 305] width 1062 height 611
type input "**"
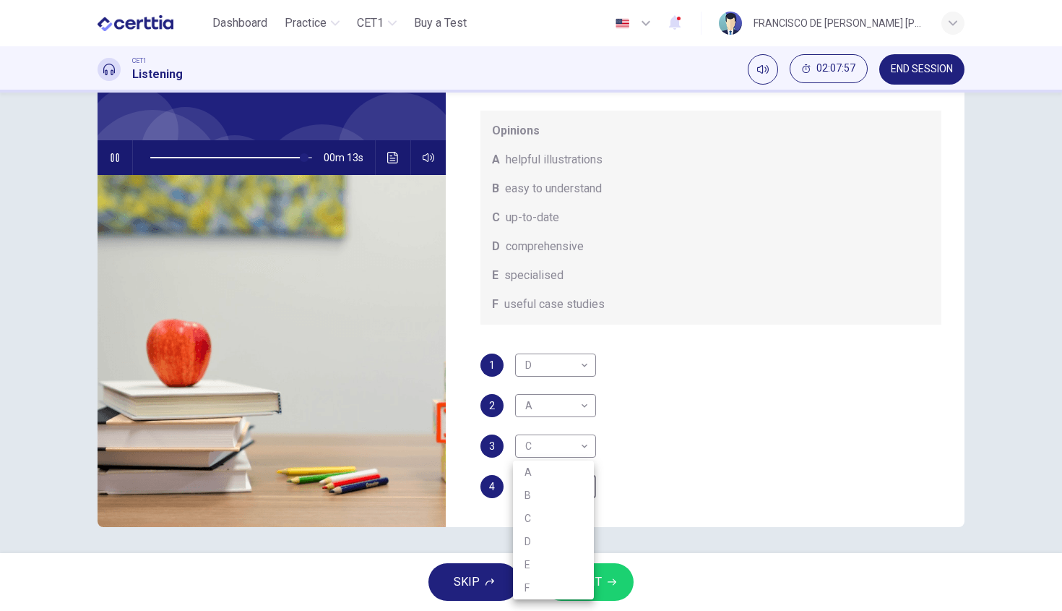
click at [548, 523] on li "C" at bounding box center [553, 517] width 81 height 23
type input "*"
click at [544, 451] on body "This site uses cookies, as explained in our Privacy Policy . If you agree to th…" at bounding box center [531, 305] width 1062 height 611
type input "**"
click at [535, 493] on li "B" at bounding box center [553, 494] width 81 height 23
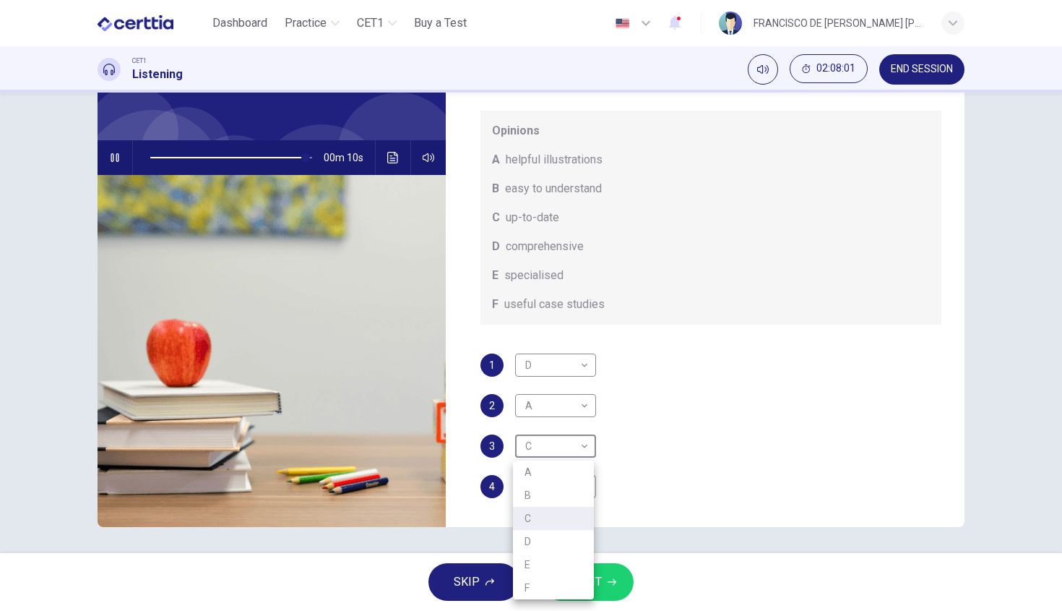
type input "*"
click at [588, 587] on span "SUBMIT" at bounding box center [581, 582] width 42 height 20
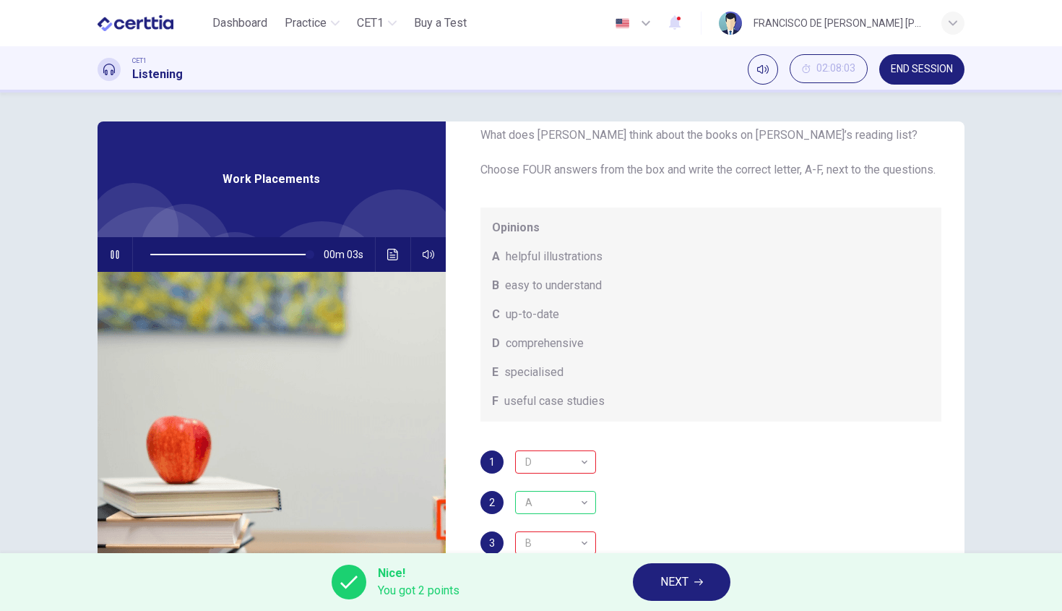
scroll to position [100, 0]
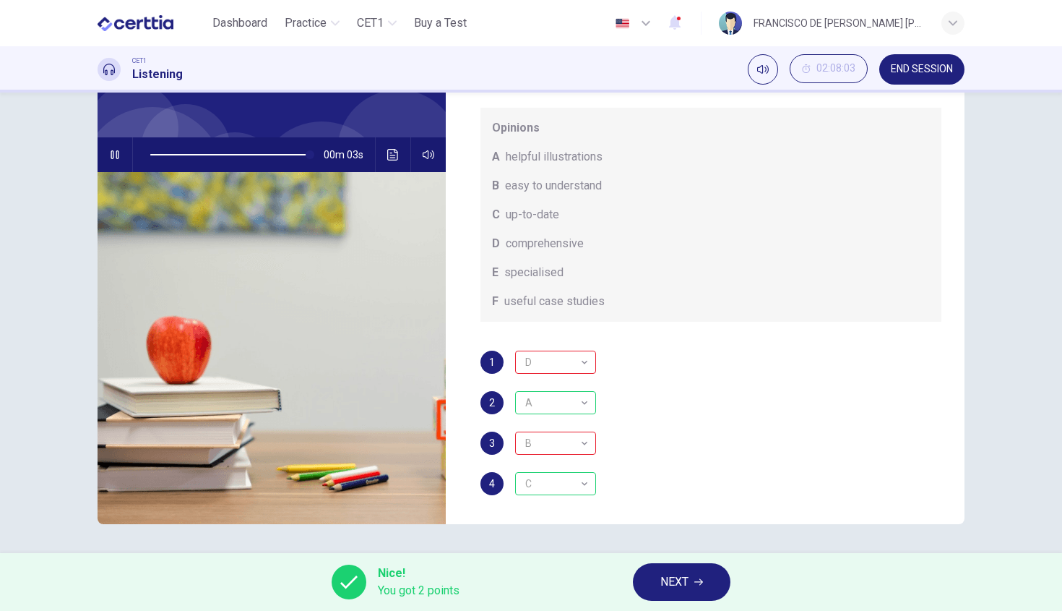
type input "**"
click at [678, 589] on span "NEXT" at bounding box center [674, 582] width 28 height 20
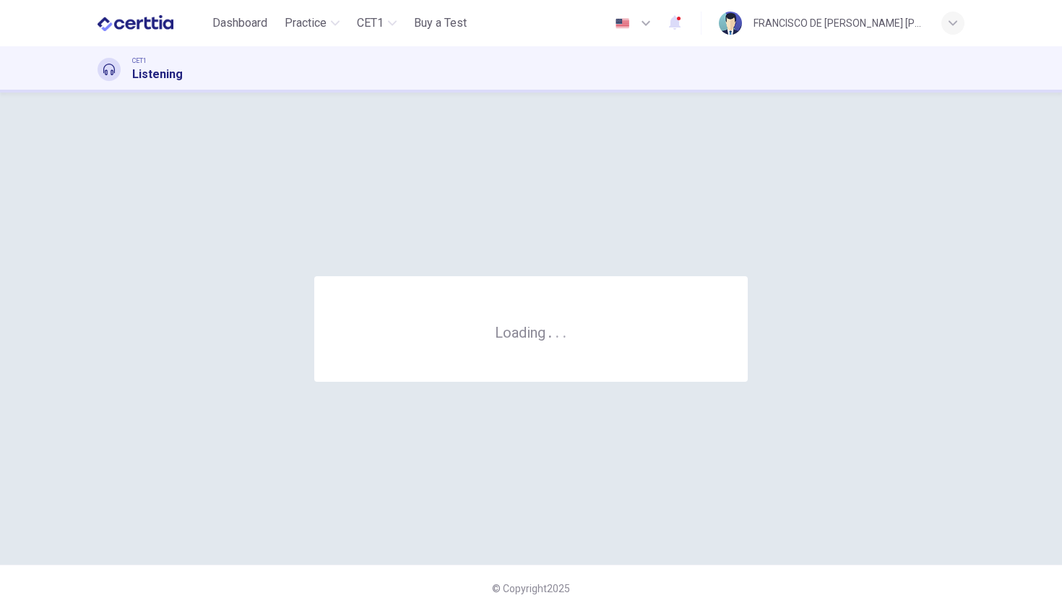
scroll to position [0, 0]
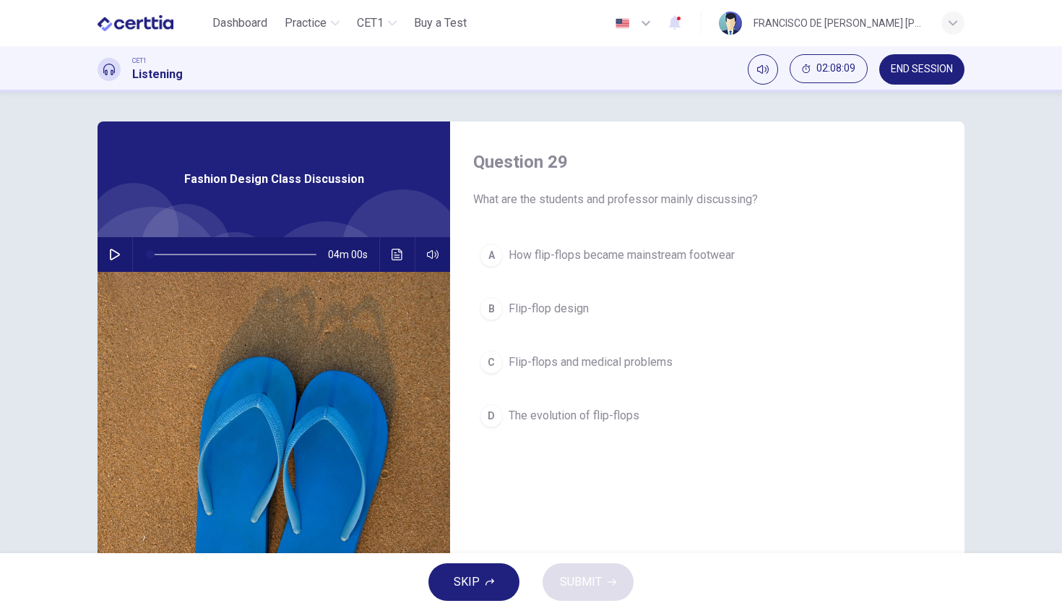
click at [114, 256] on icon "button" at bounding box center [115, 255] width 10 height 12
click at [114, 256] on icon "button" at bounding box center [115, 255] width 12 height 12
type input "*"
click at [902, 78] on button "END SESSION" at bounding box center [921, 69] width 85 height 30
